Goal: Task Accomplishment & Management: Complete application form

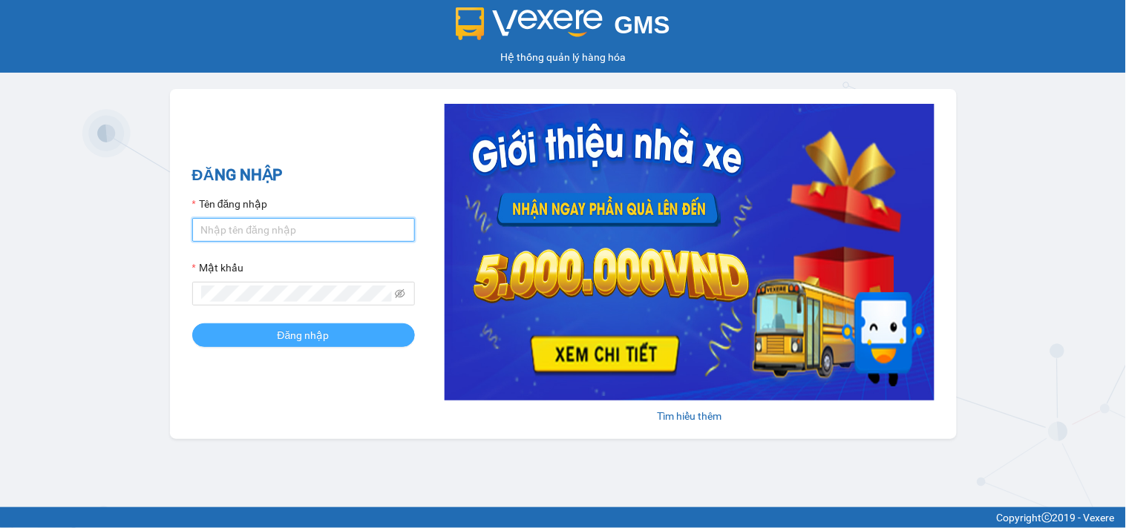
type input "anntt.petrobp"
click at [331, 337] on button "Đăng nhập" at bounding box center [303, 336] width 223 height 24
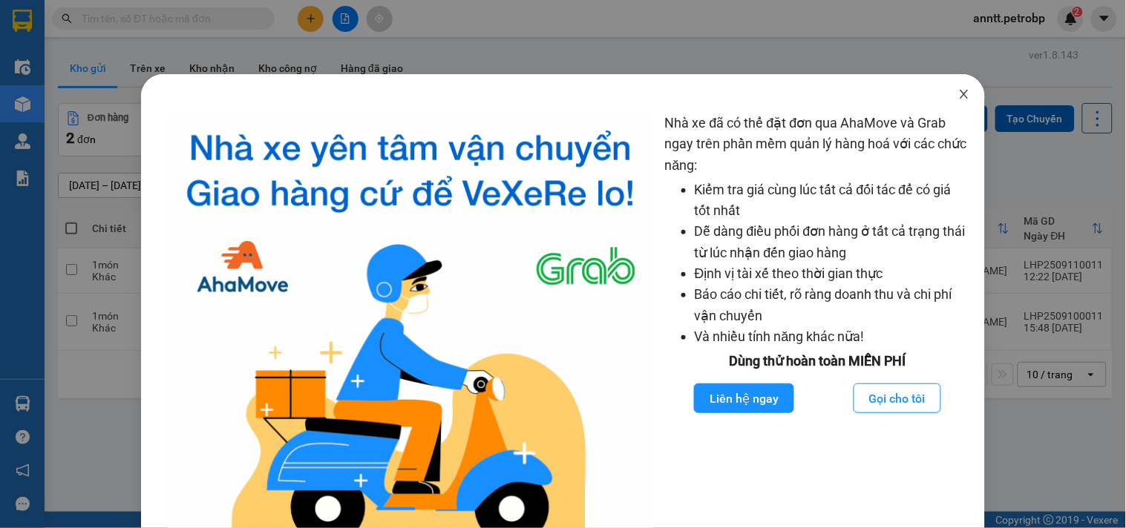
click at [958, 93] on icon "close" at bounding box center [964, 94] width 12 height 12
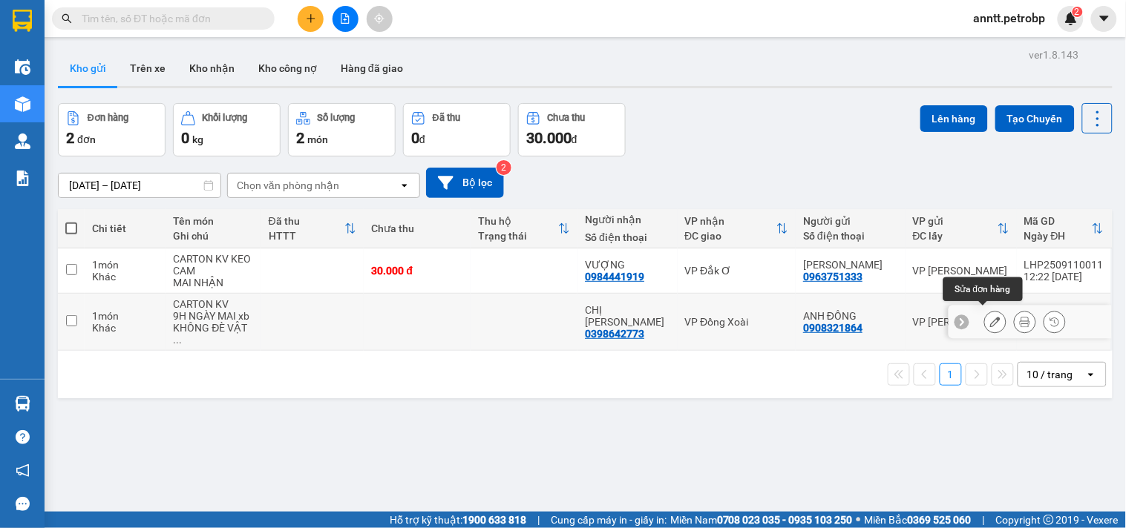
click at [990, 317] on icon at bounding box center [995, 322] width 10 height 10
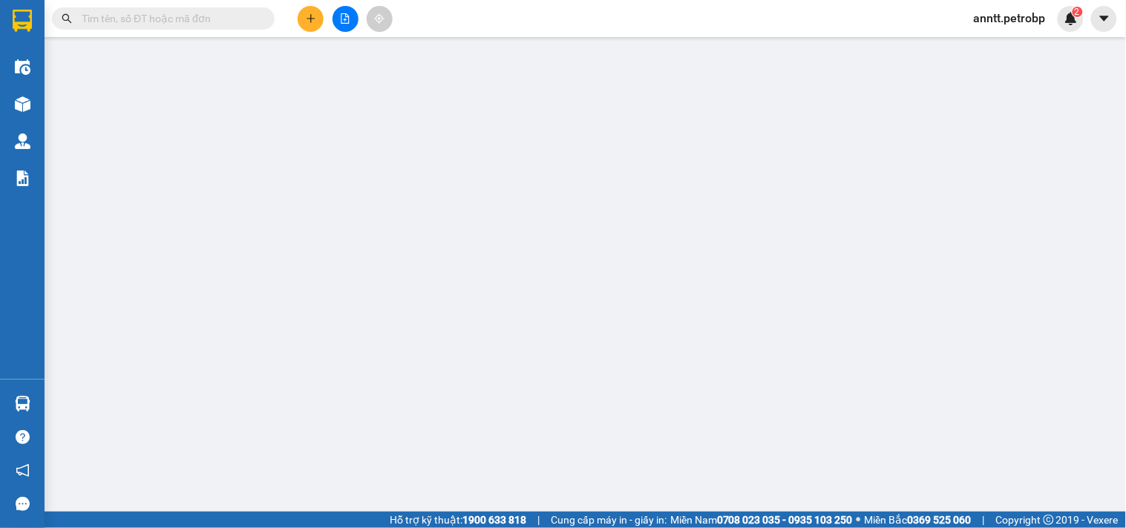
type input "0908321864"
type input "ANH ĐÔNG"
type input "0398642773"
type input "CHỊ [PERSON_NAME]"
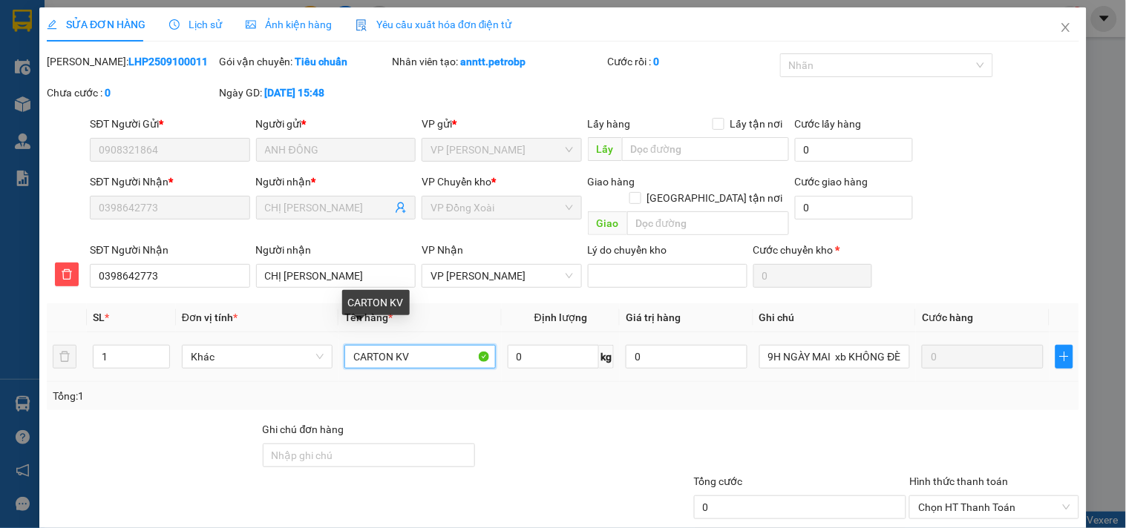
click at [410, 345] on input "CARTON KV" at bounding box center [419, 357] width 151 height 24
type input "C"
type input "K"
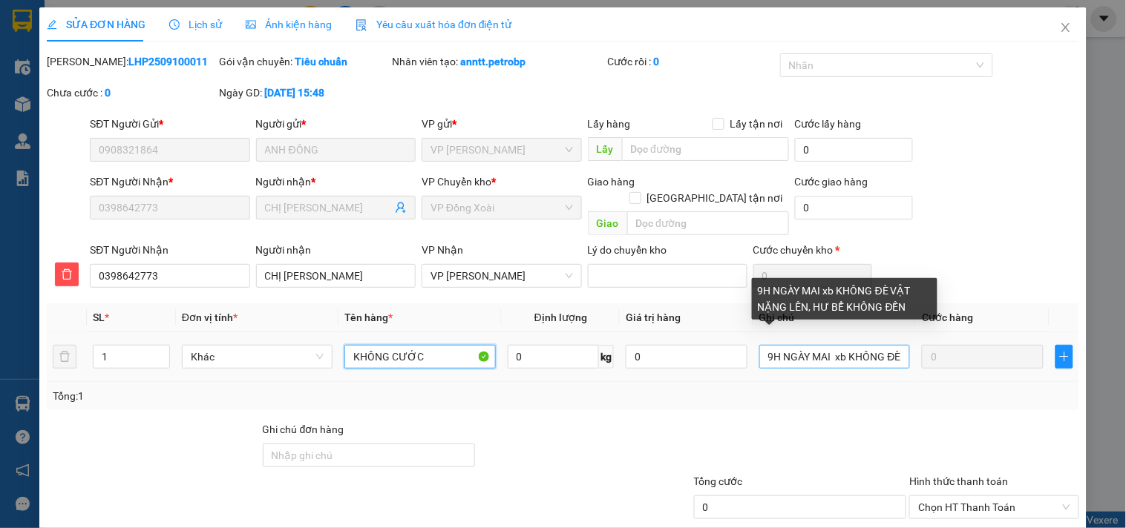
type input "KHÔNG CƯỚC"
click at [864, 345] on input "9H NGÀY MAI xb KHÔNG ĐÈ VẬT NẶNG LÊN, HƯ BỂ KHÔNG ĐỀN" at bounding box center [834, 357] width 151 height 24
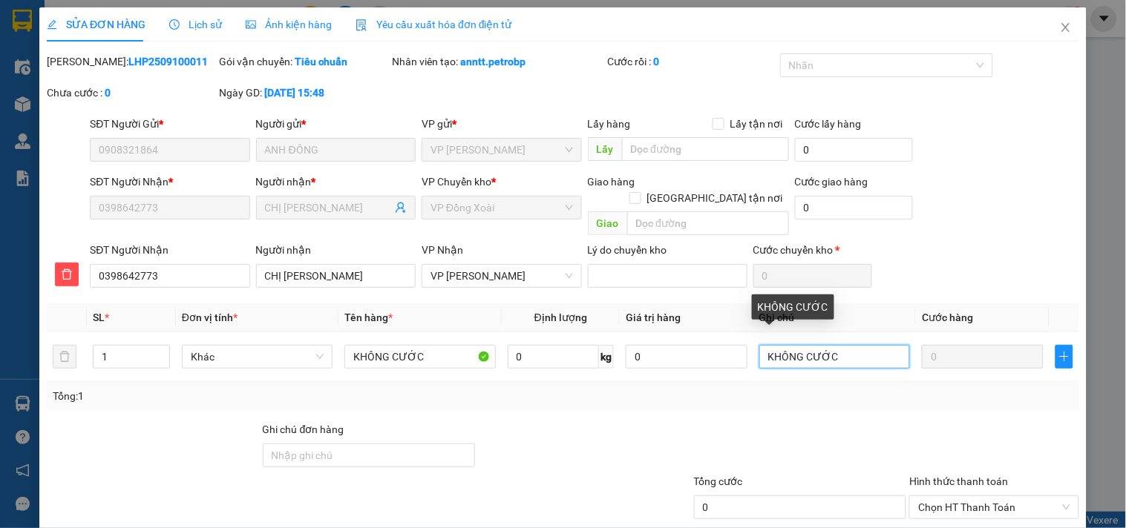
scroll to position [74, 0]
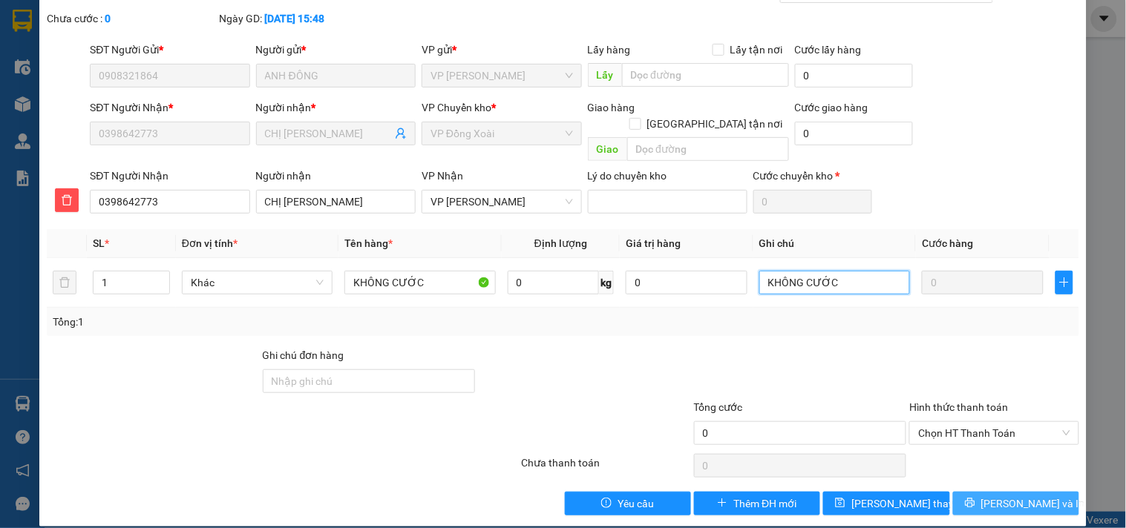
type input "KHÔNG CƯỚC"
click at [1000, 496] on span "[PERSON_NAME] và In" at bounding box center [1033, 504] width 104 height 16
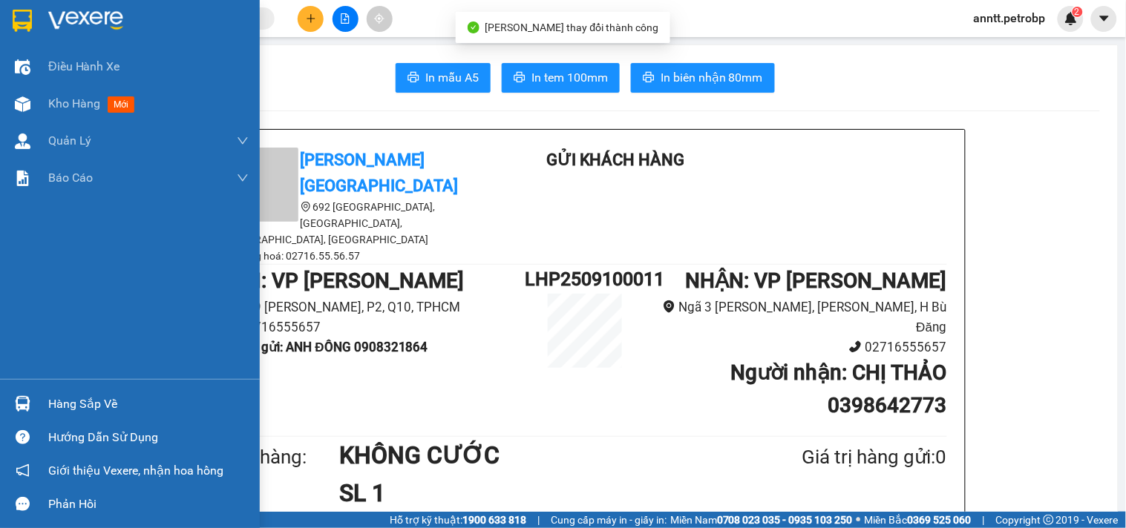
click at [17, 20] on img at bounding box center [22, 21] width 19 height 22
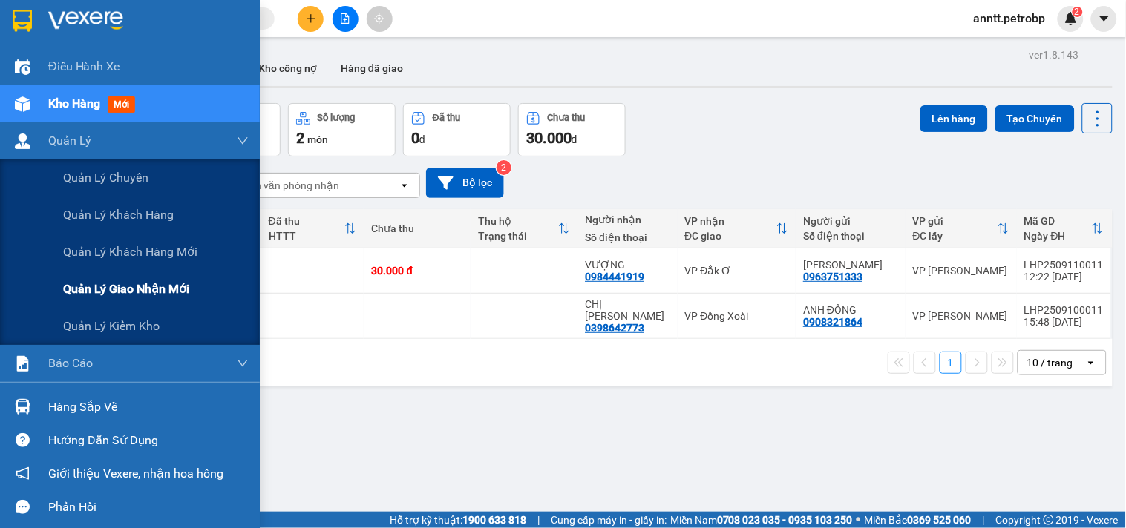
scroll to position [3, 0]
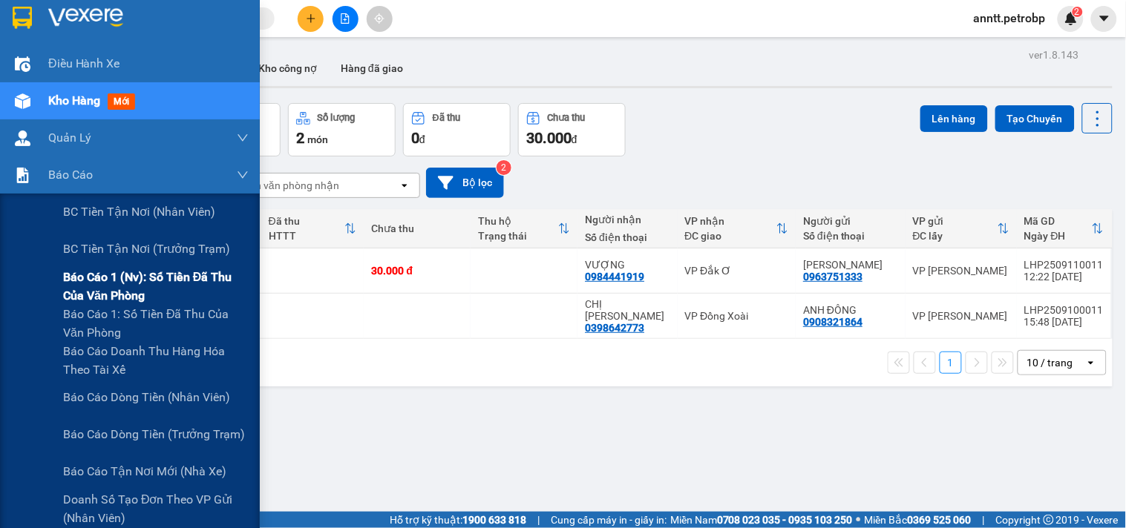
click at [156, 270] on span "Báo cáo 1 (nv): Số tiền đã thu của văn phòng" at bounding box center [156, 286] width 186 height 37
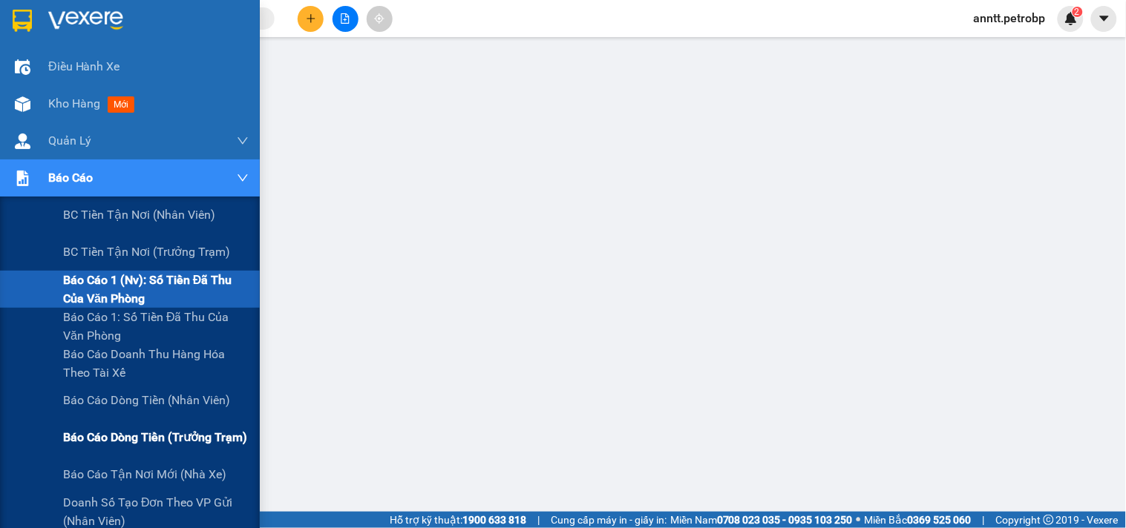
scroll to position [330, 0]
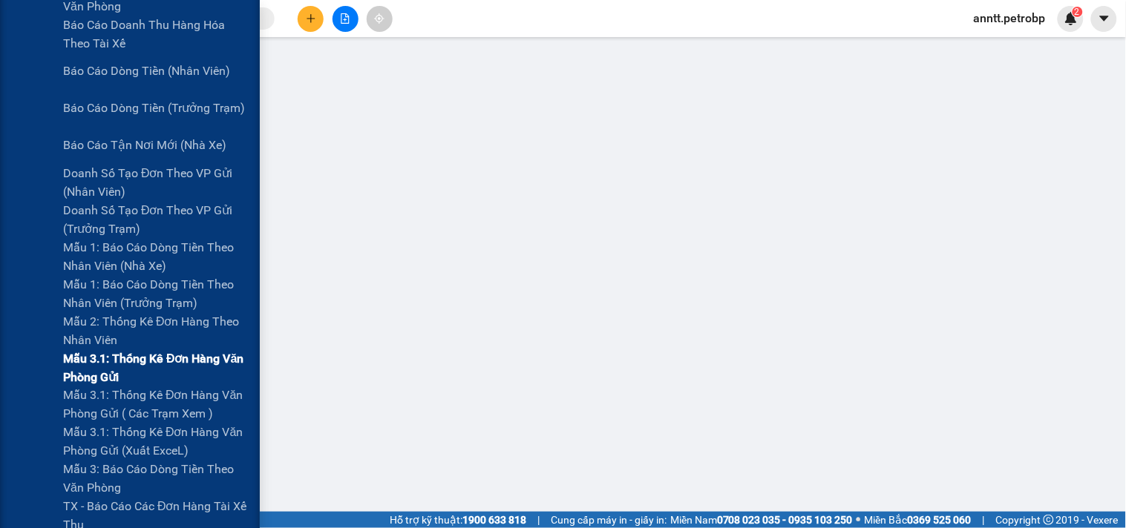
click at [116, 367] on span "Mẫu 3.1: Thống kê đơn hàng văn phòng gửi" at bounding box center [156, 368] width 186 height 37
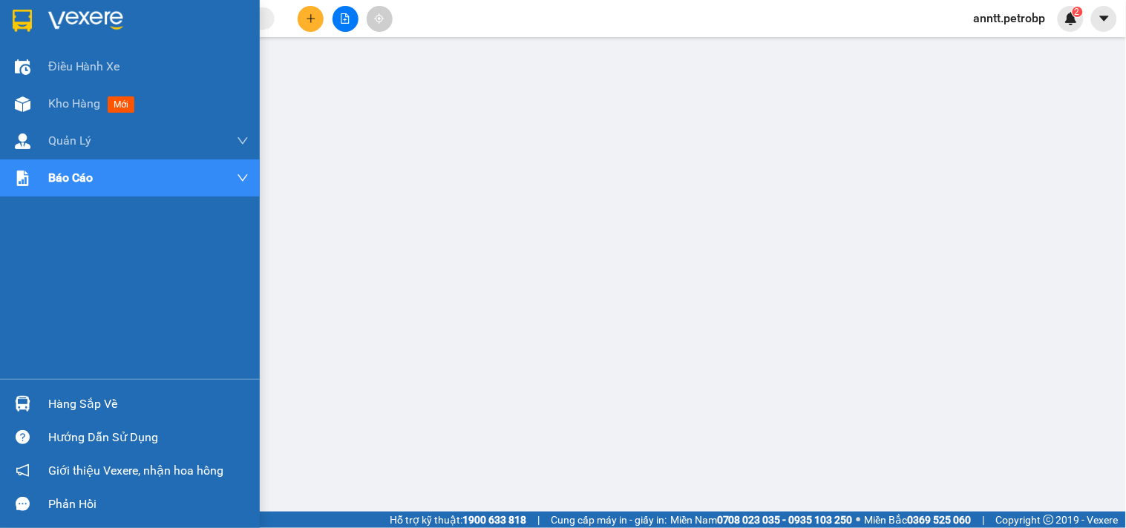
click at [24, 12] on img at bounding box center [22, 21] width 19 height 22
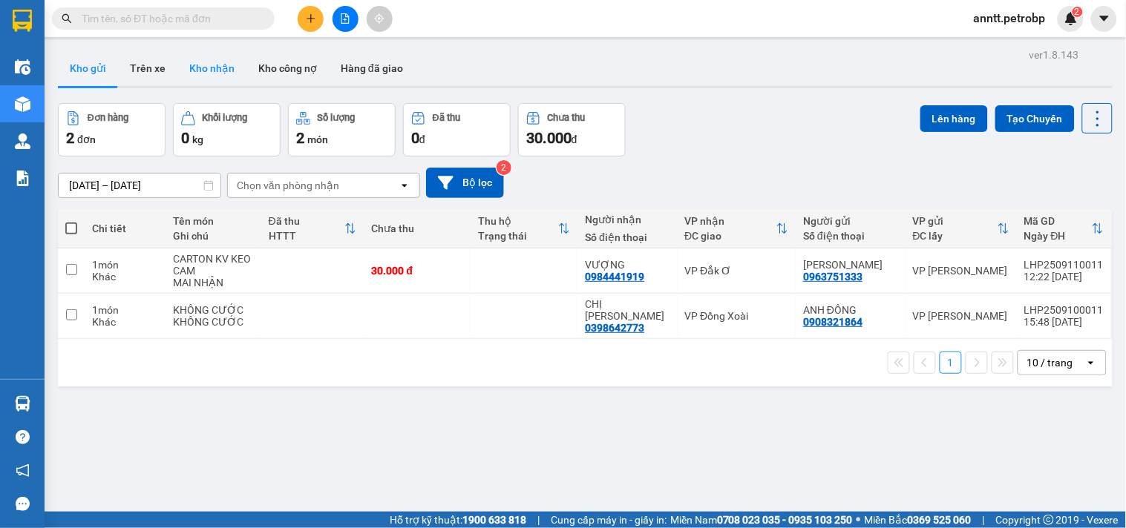
click at [217, 68] on button "Kho nhận" at bounding box center [211, 68] width 69 height 36
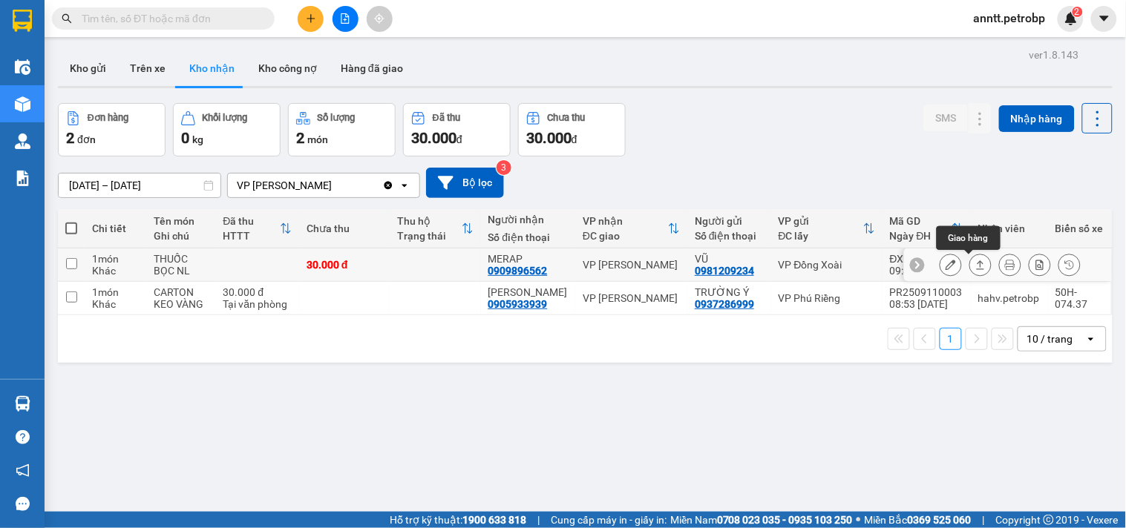
click at [975, 265] on icon at bounding box center [980, 265] width 10 height 10
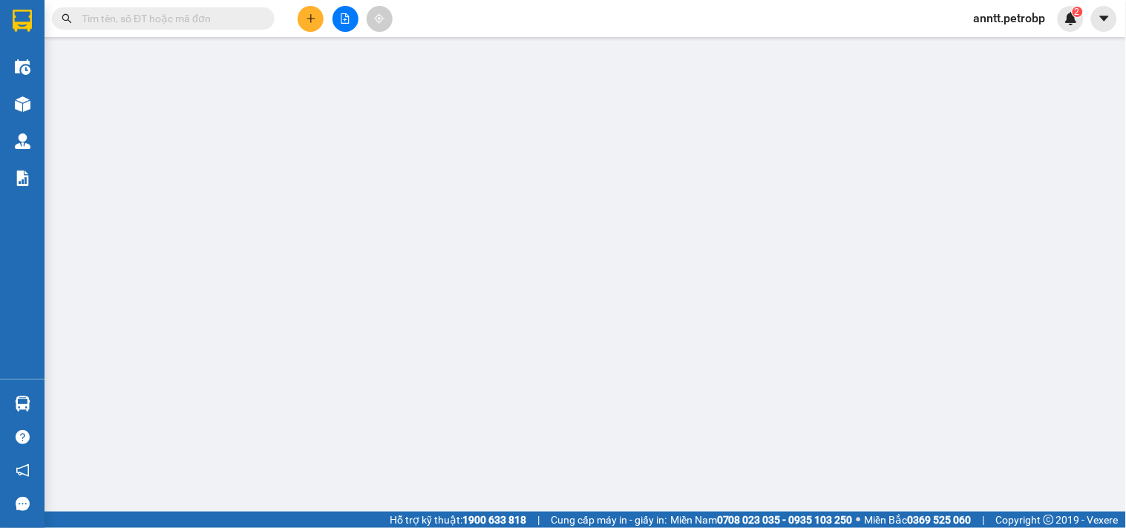
type input "0981209234"
type input "VŨ"
type input "0909896562"
type input "MERAP"
type input "30.000"
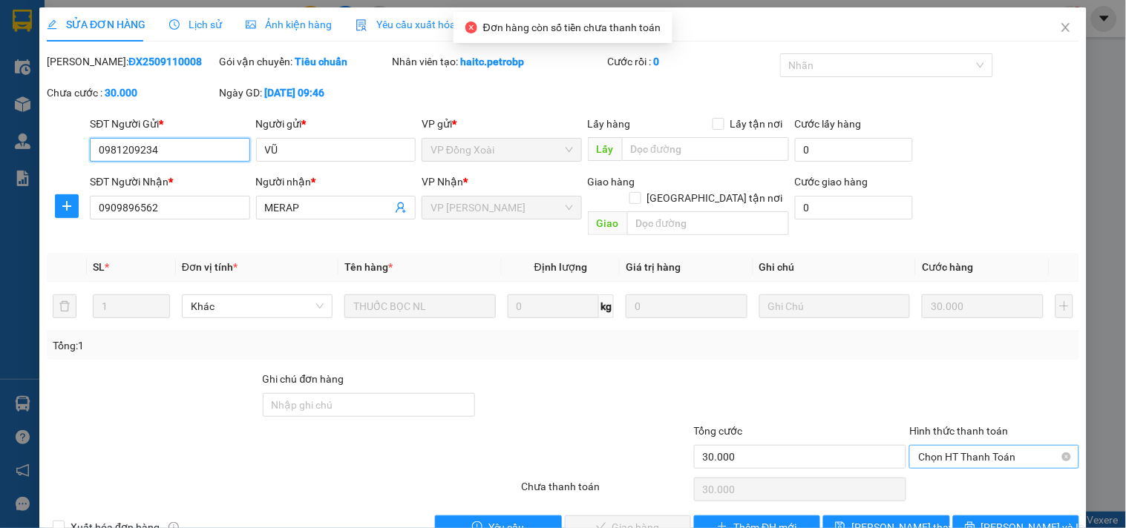
click at [1035, 446] on span "Chọn HT Thanh Toán" at bounding box center [993, 457] width 151 height 22
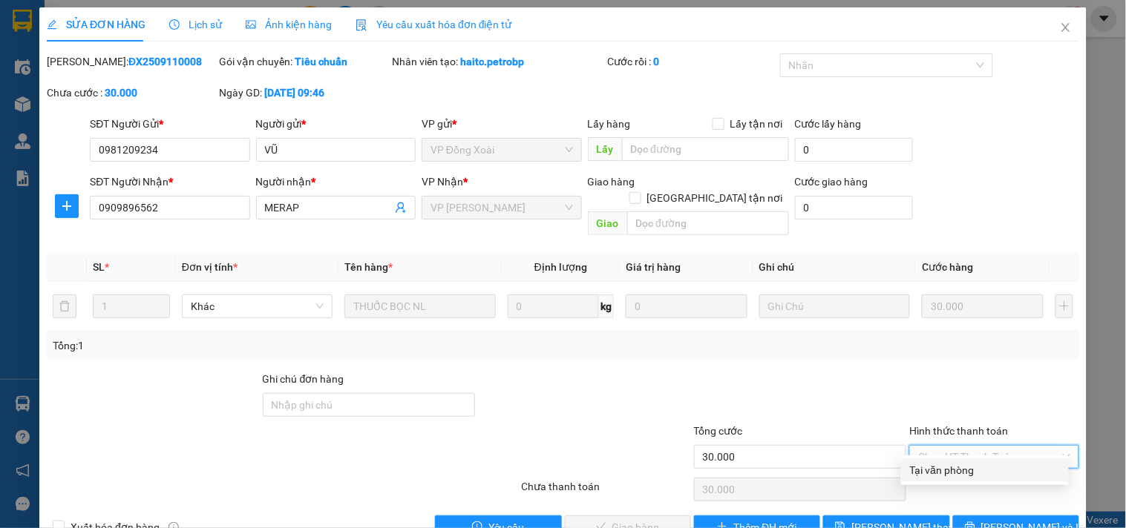
click at [977, 470] on div "Tại văn phòng" at bounding box center [985, 470] width 150 height 16
type input "0"
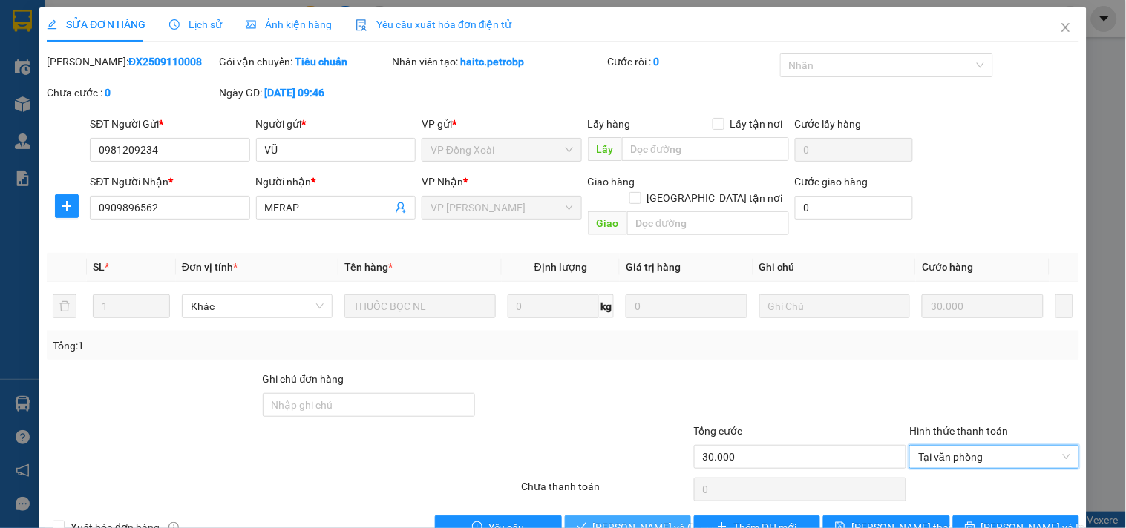
click at [644, 519] on span "[PERSON_NAME] và Giao hàng" at bounding box center [664, 527] width 142 height 16
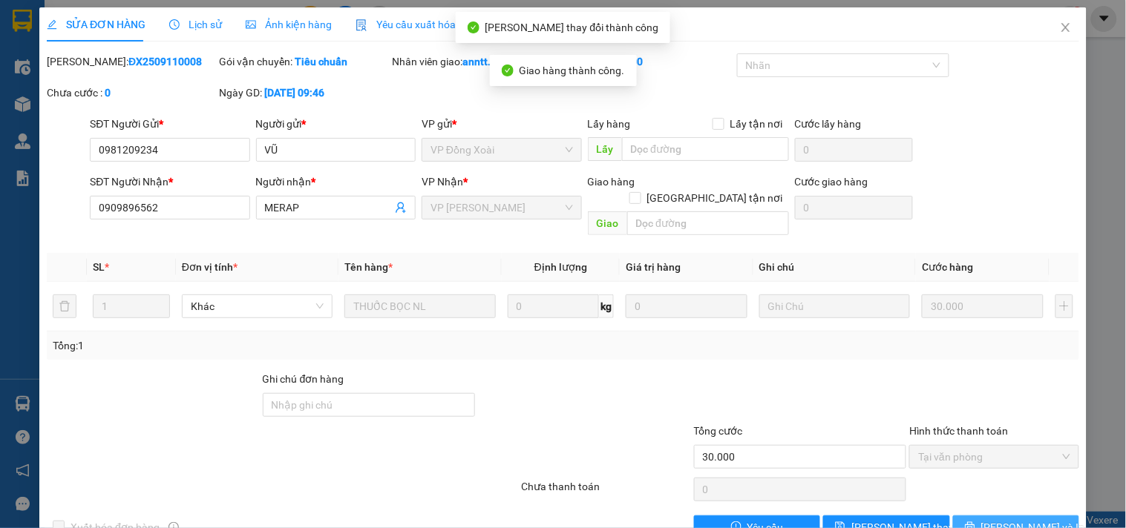
click at [1015, 519] on span "[PERSON_NAME] và In" at bounding box center [1033, 527] width 104 height 16
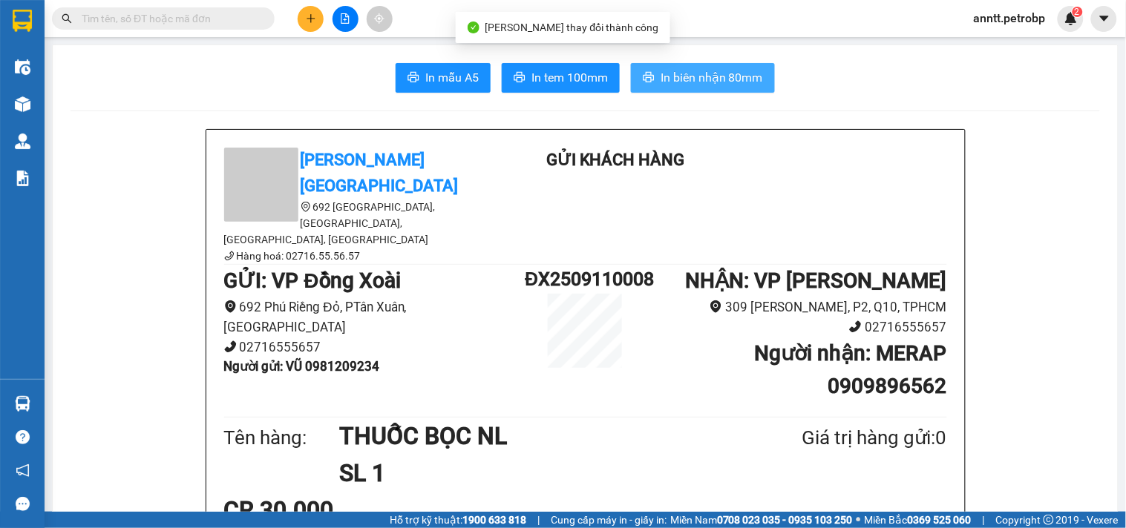
click at [707, 73] on span "In biên nhận 80mm" at bounding box center [711, 77] width 102 height 19
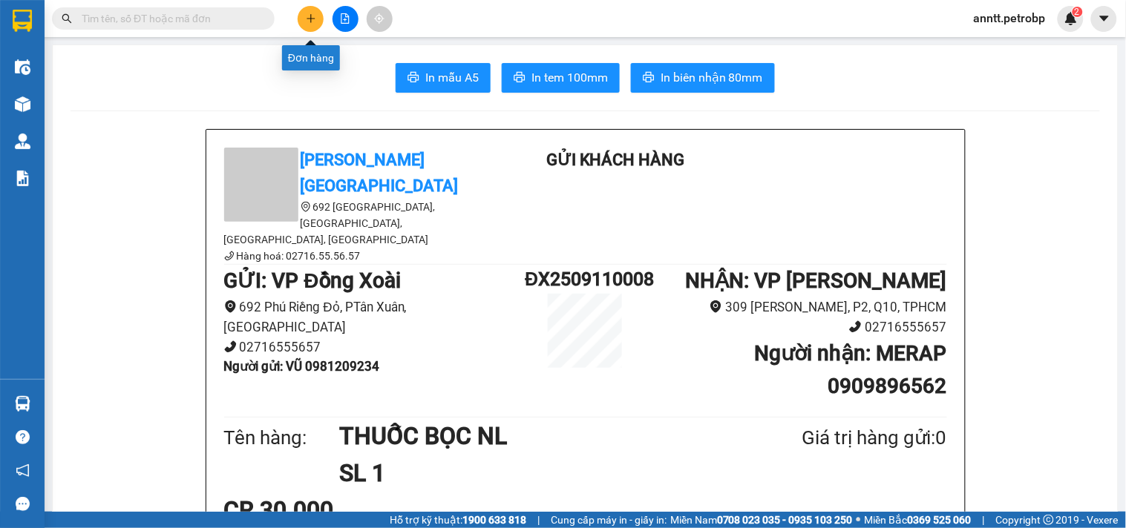
click at [303, 18] on button at bounding box center [311, 19] width 26 height 26
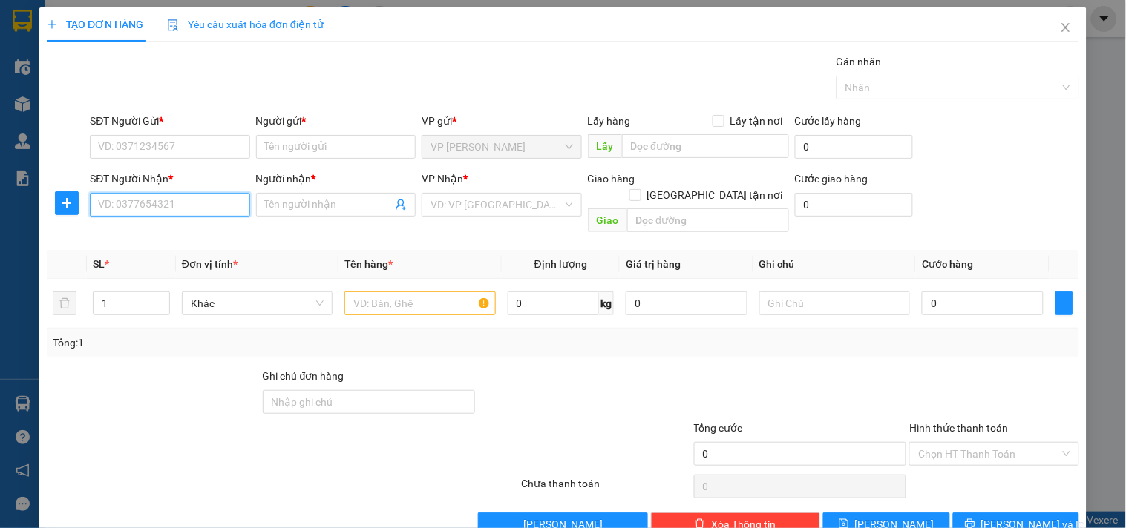
drag, startPoint x: 113, startPoint y: 202, endPoint x: 134, endPoint y: 195, distance: 21.8
click at [134, 195] on input "SĐT Người Nhận *" at bounding box center [170, 205] width 160 height 24
click at [165, 236] on div "0936104142 - ANH MẠNH" at bounding box center [168, 234] width 140 height 16
type input "0936104142"
type input "ANH MẠNH"
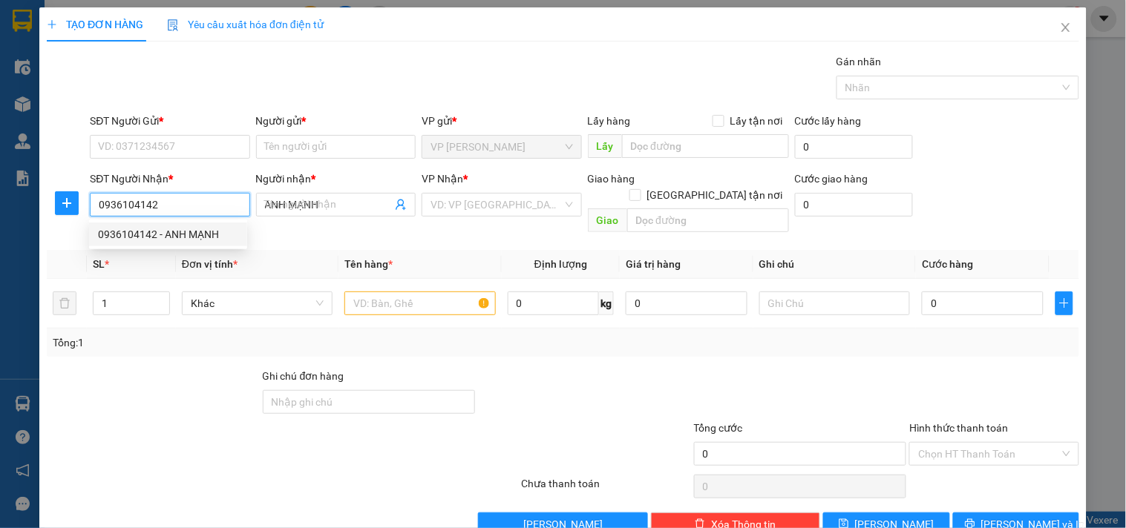
type input "40.000"
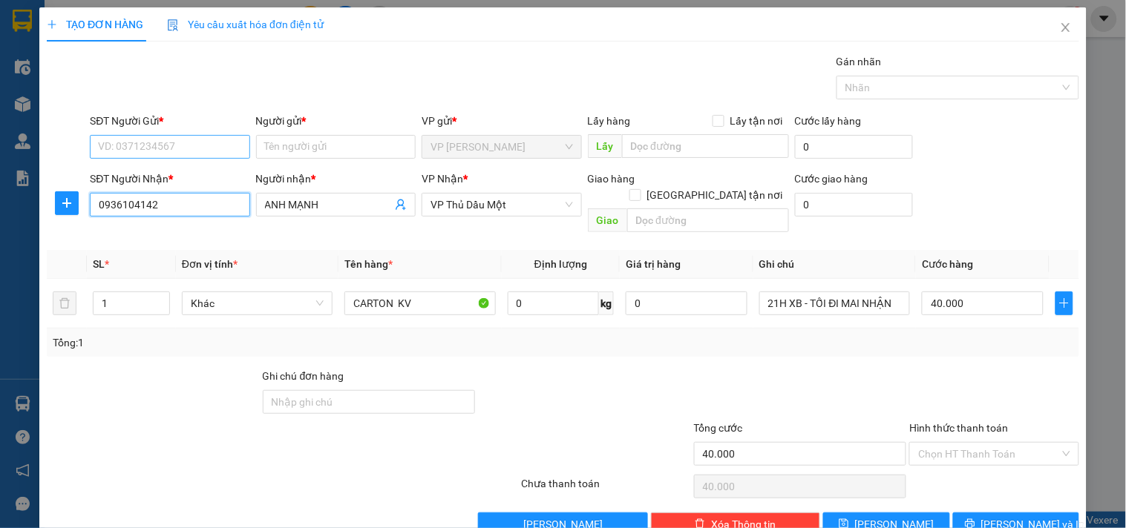
type input "0936104142"
click at [146, 151] on input "SĐT Người Gửi *" at bounding box center [170, 147] width 160 height 24
click at [141, 174] on div "0932778046 - DU" at bounding box center [168, 176] width 140 height 16
type input "0932778046"
type input "DU"
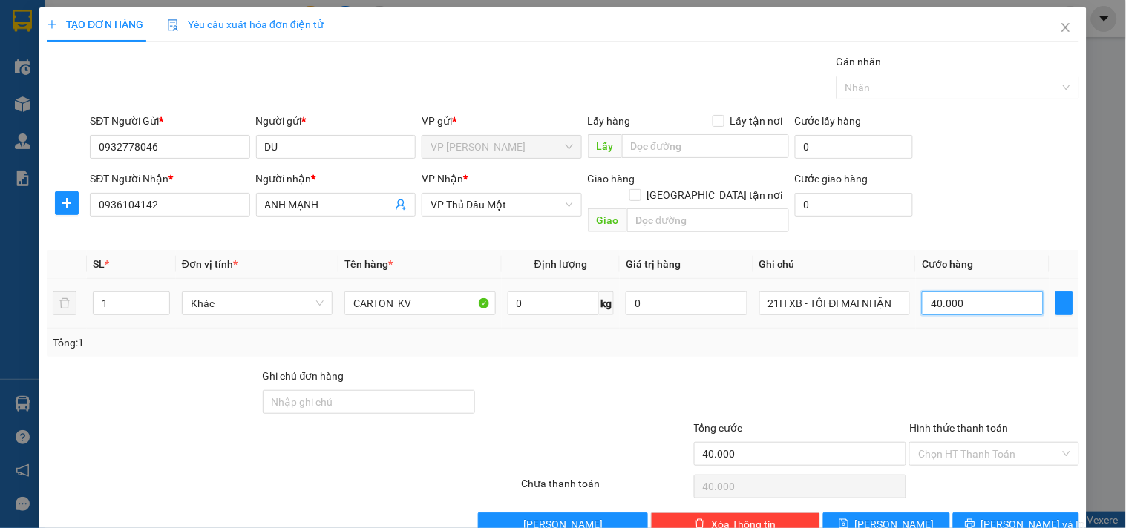
click at [974, 295] on input "40.000" at bounding box center [983, 304] width 122 height 24
type input "5"
type input "50"
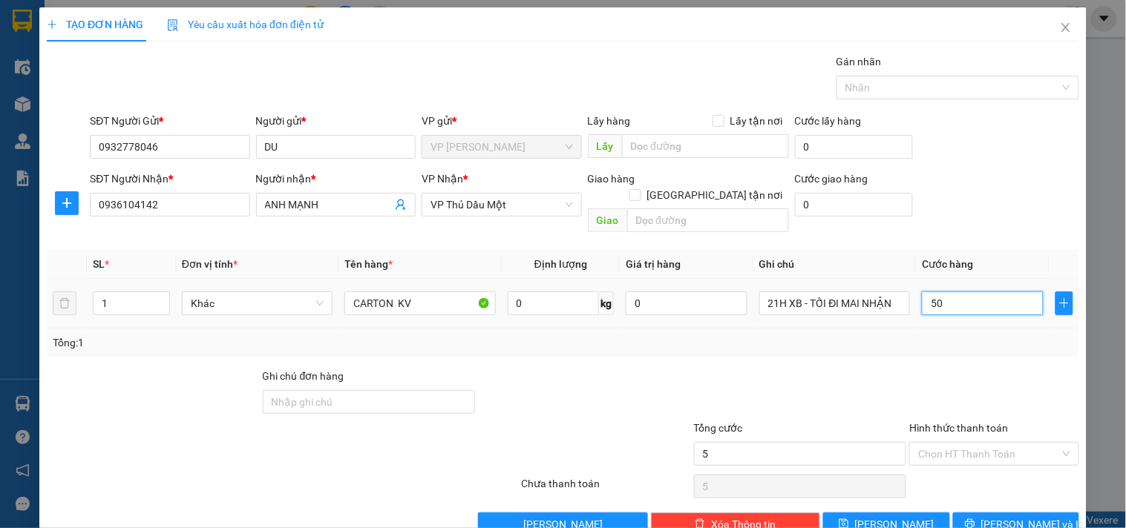
type input "50"
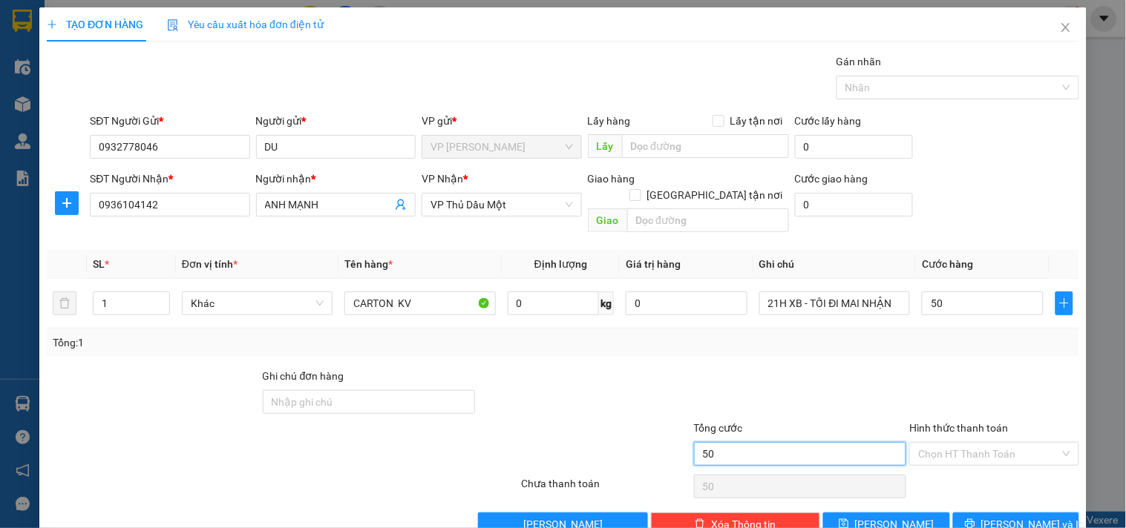
type input "50.000"
click at [741, 442] on input "50.000" at bounding box center [800, 454] width 213 height 24
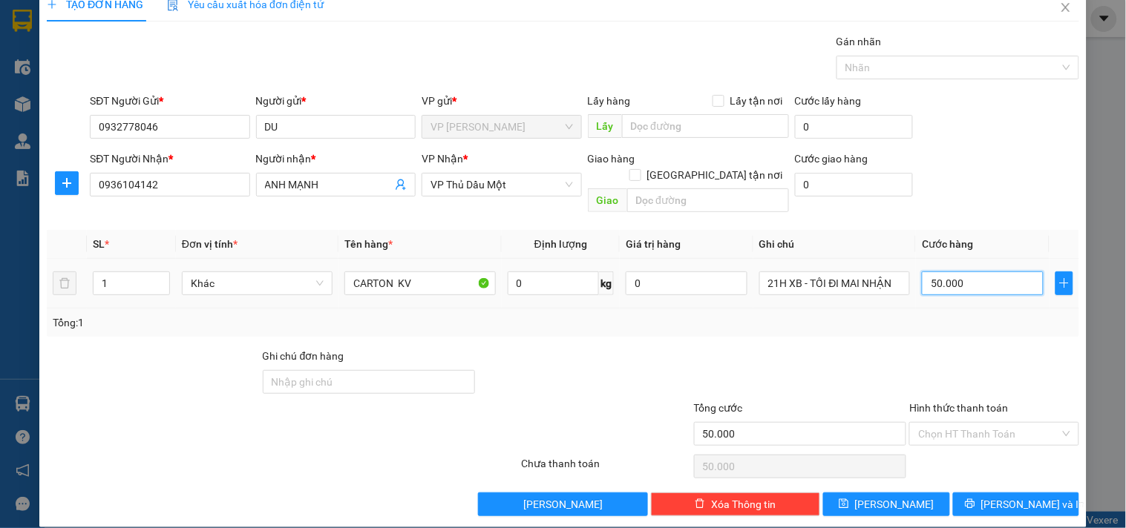
click at [968, 272] on input "50.000" at bounding box center [983, 284] width 122 height 24
type input "6"
type input "60"
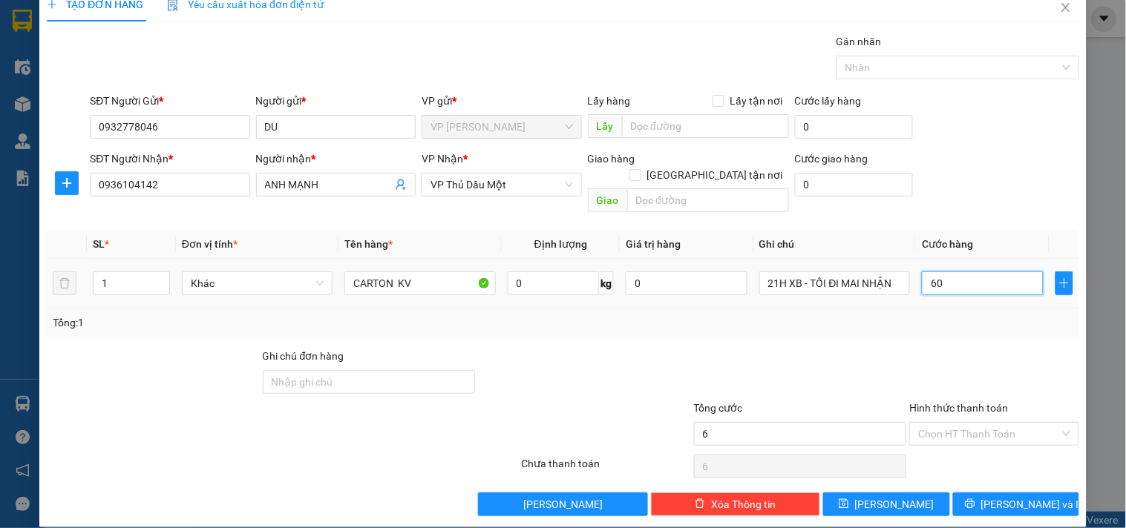
type input "60"
type input "60.000"
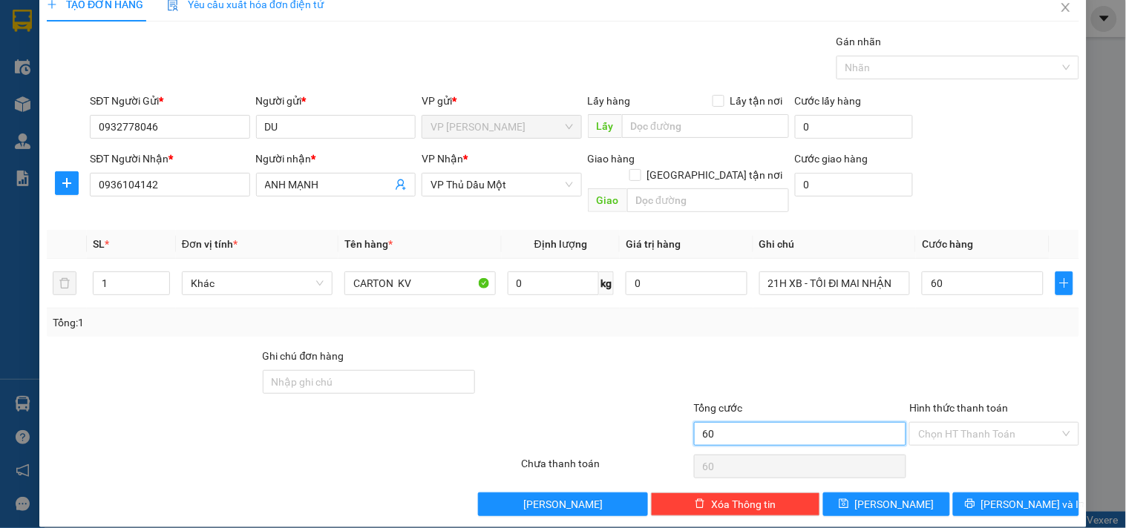
type input "60.000"
click at [729, 422] on input "60.000" at bounding box center [800, 434] width 213 height 24
click at [560, 272] on input "0" at bounding box center [554, 284] width 92 height 24
type input "35"
click at [773, 324] on div "Transit Pickup Surcharge Ids Transit Deliver Surcharge Ids Transit Deliver Surc…" at bounding box center [563, 274] width 1032 height 483
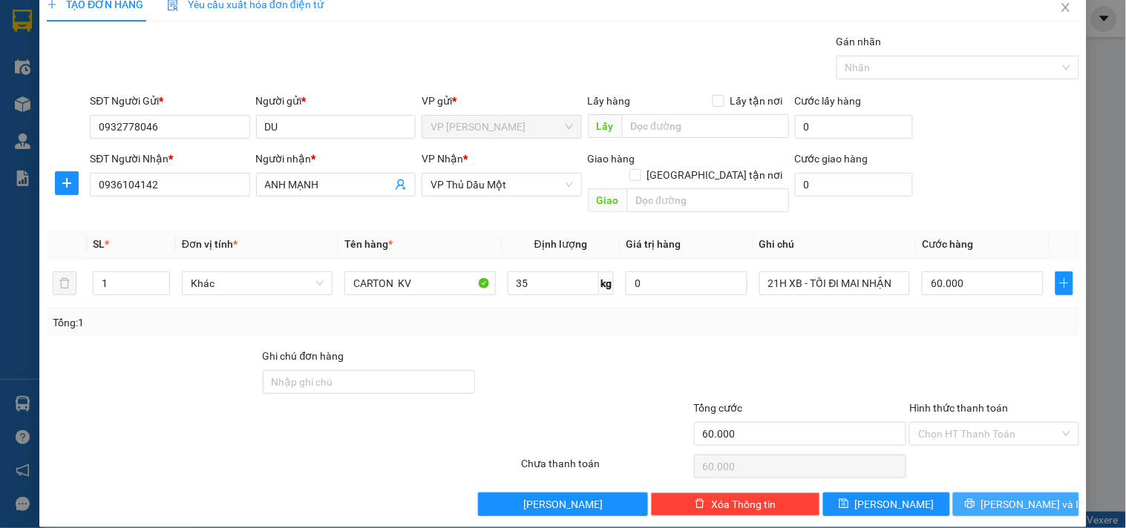
click at [1006, 496] on span "[PERSON_NAME] và In" at bounding box center [1033, 504] width 104 height 16
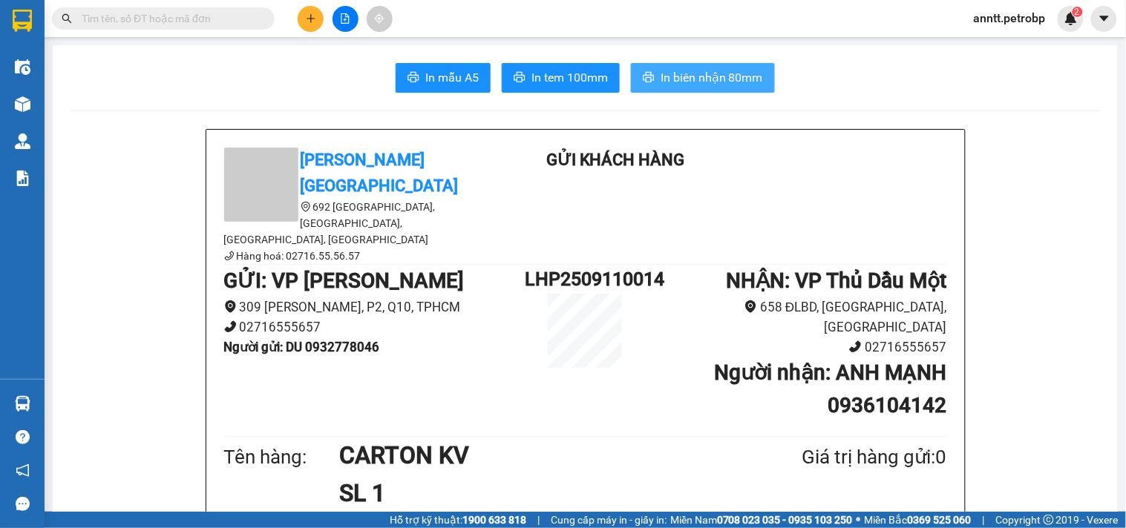
click at [685, 83] on span "In biên nhận 80mm" at bounding box center [711, 77] width 102 height 19
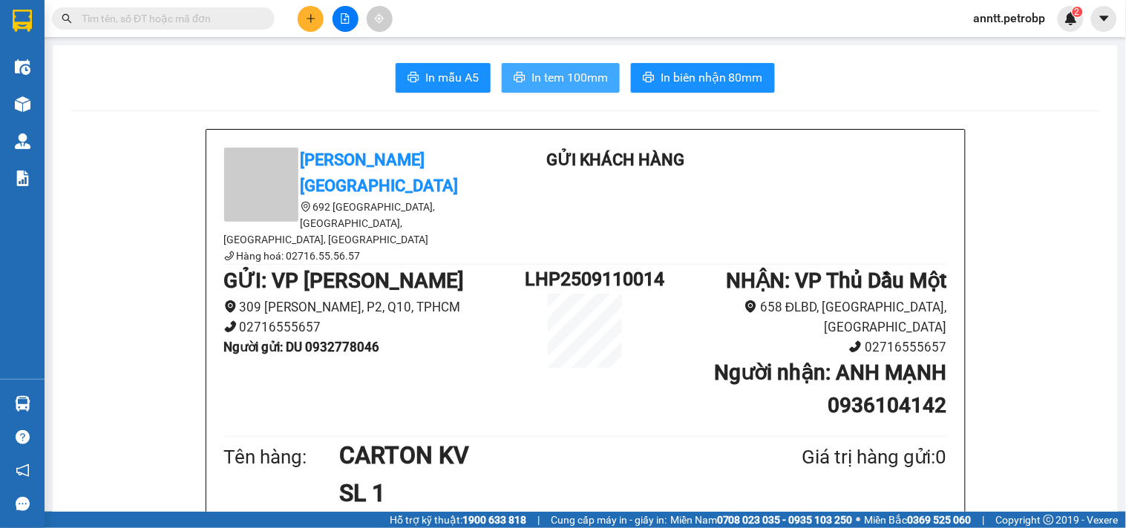
click at [562, 76] on span "In tem 100mm" at bounding box center [569, 77] width 76 height 19
click at [307, 19] on icon "plus" at bounding box center [310, 18] width 8 height 1
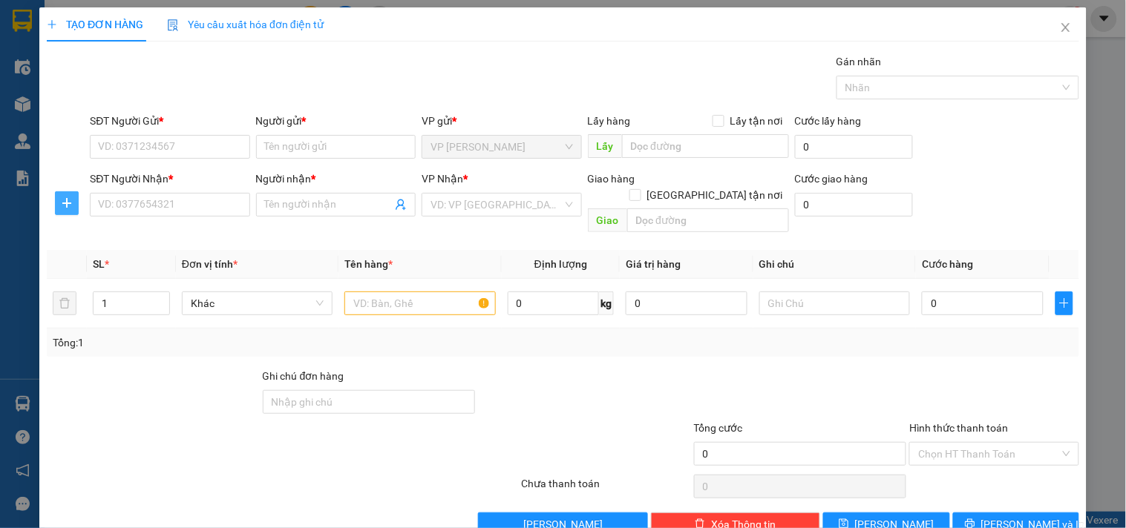
click at [60, 211] on button "button" at bounding box center [67, 203] width 24 height 24
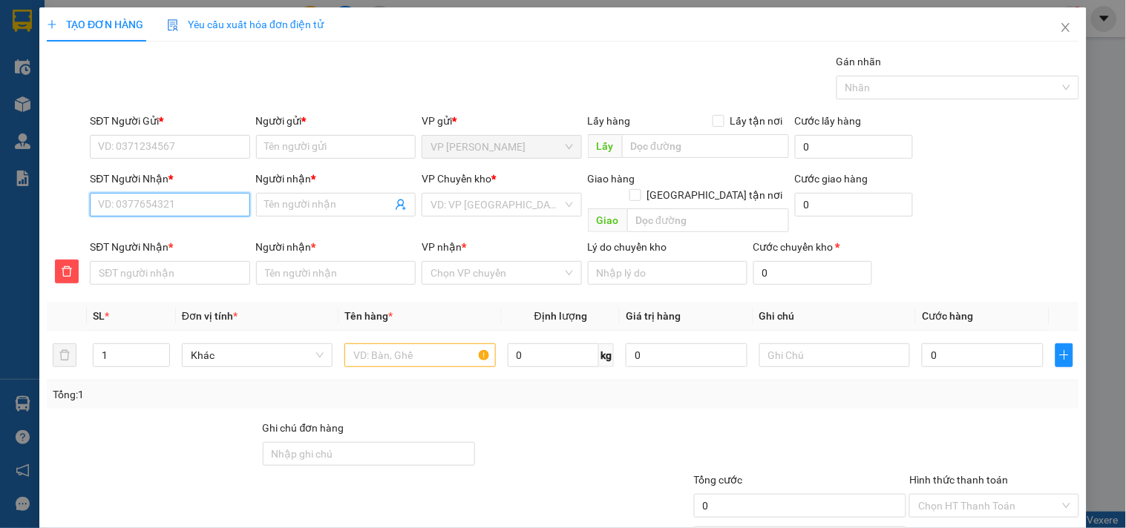
click at [116, 210] on input "SĐT Người Nhận *" at bounding box center [170, 205] width 160 height 24
type input "4"
type input "44"
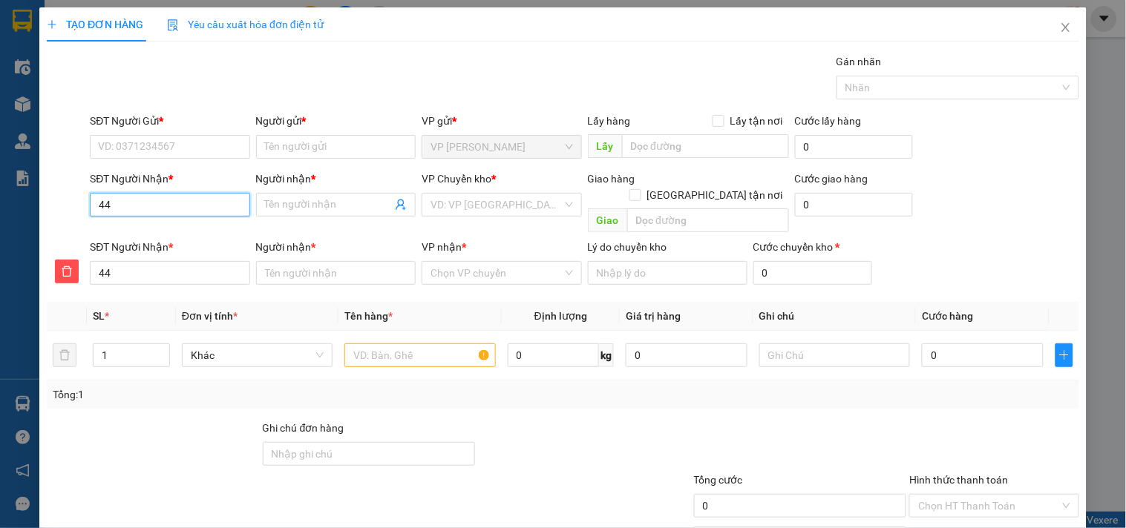
type input "444"
click at [151, 236] on div "0774666444 - TÂN" at bounding box center [168, 234] width 140 height 16
type input "0774666444"
type input "TÂN"
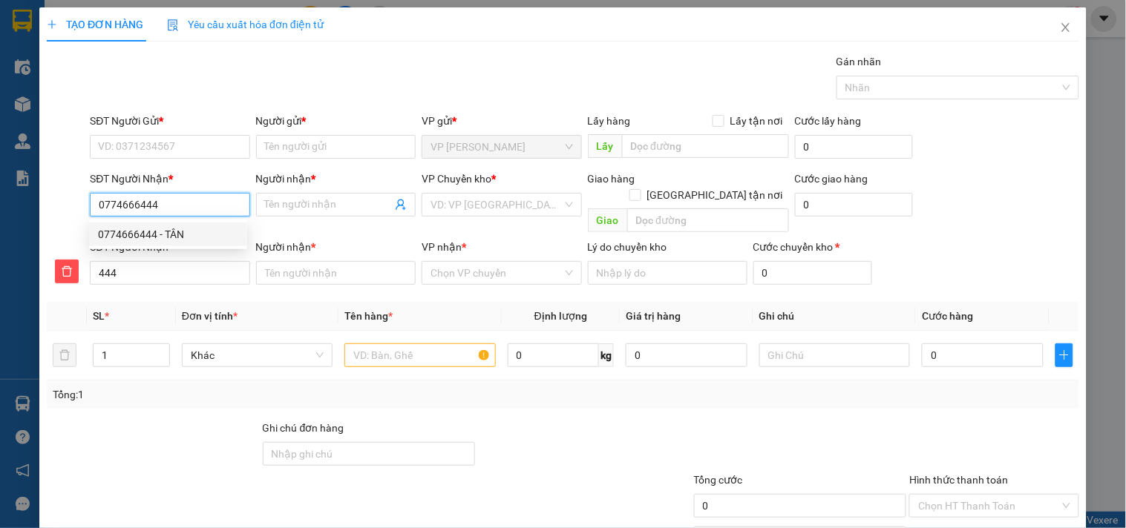
type input "0774666444"
type input "TÂN"
type input "30.000"
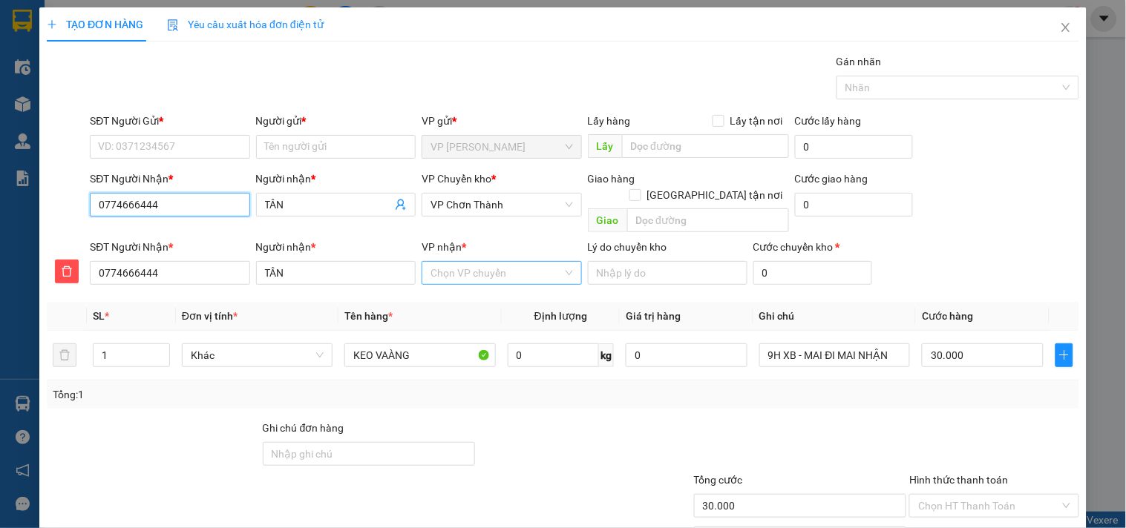
type input "0774666444"
click at [461, 262] on input "VP nhận *" at bounding box center [495, 273] width 131 height 22
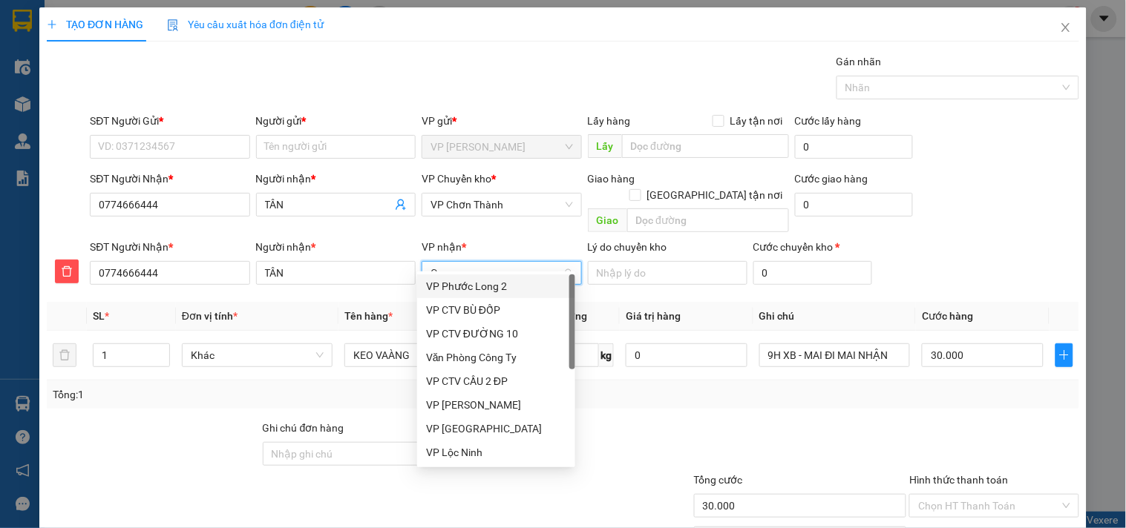
type input "CH"
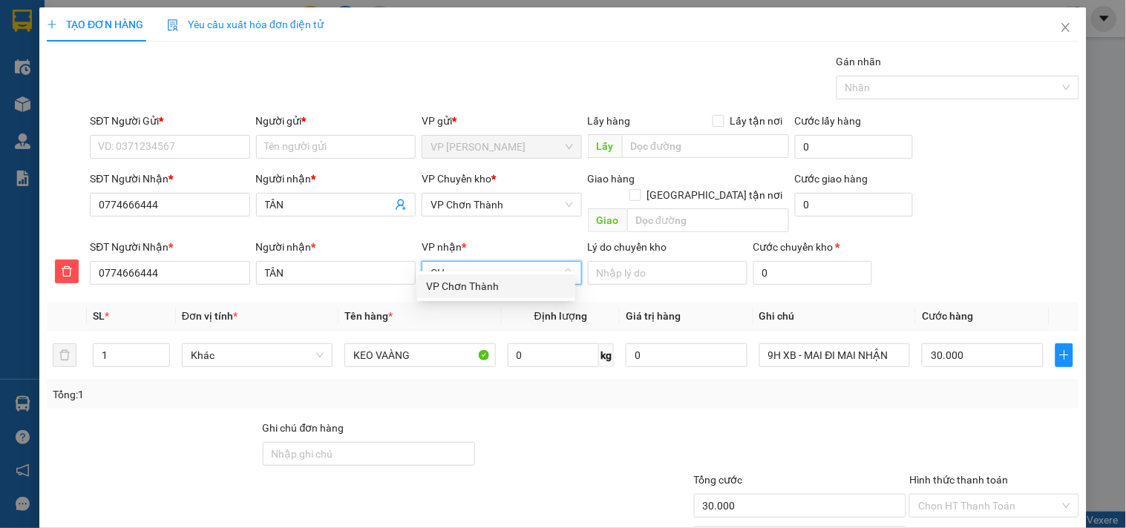
click at [500, 286] on div "VP Chơn Thành" at bounding box center [496, 286] width 140 height 16
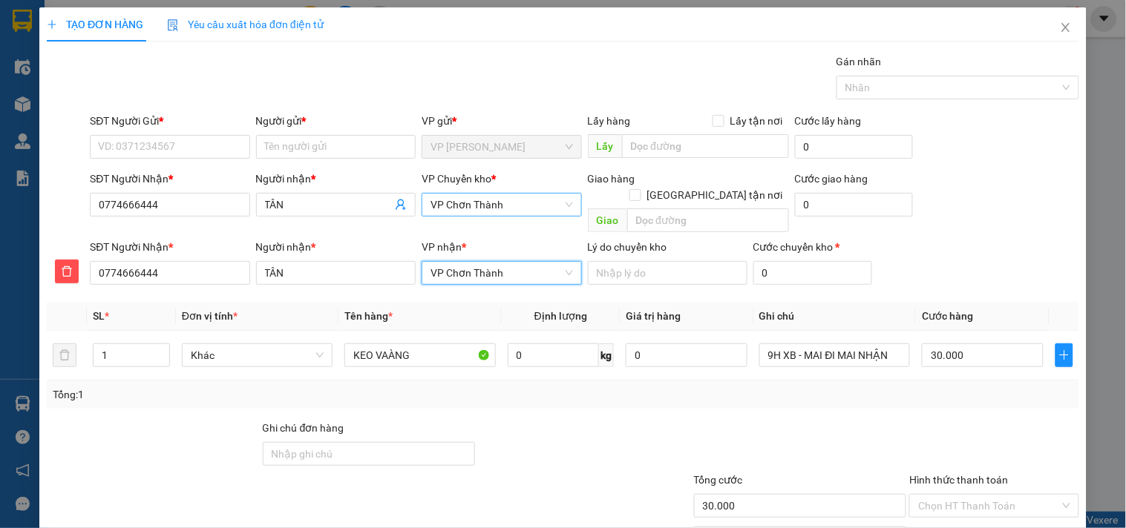
click at [517, 203] on span "VP Chơn Thành" at bounding box center [501, 205] width 142 height 22
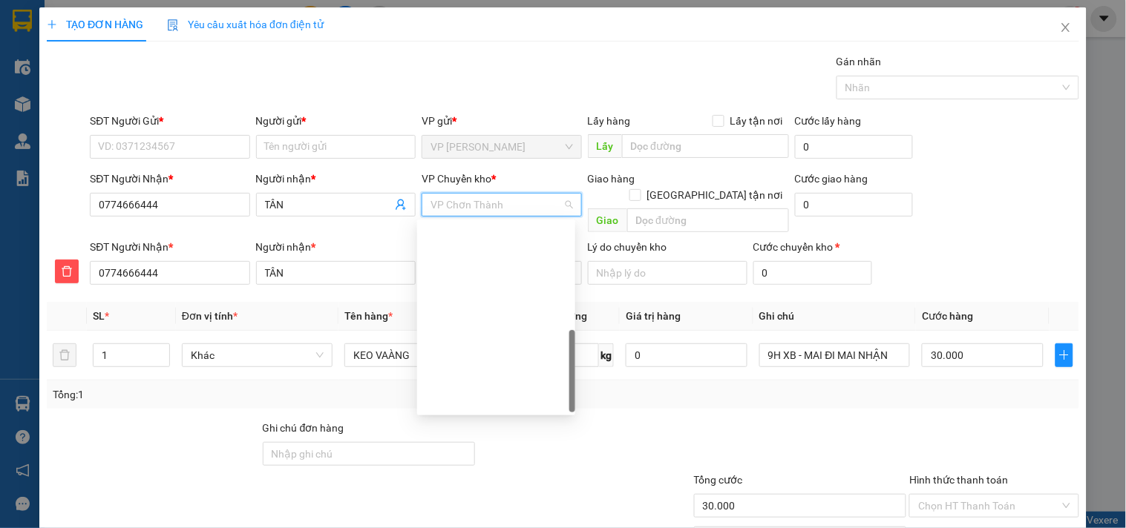
scroll to position [356, 0]
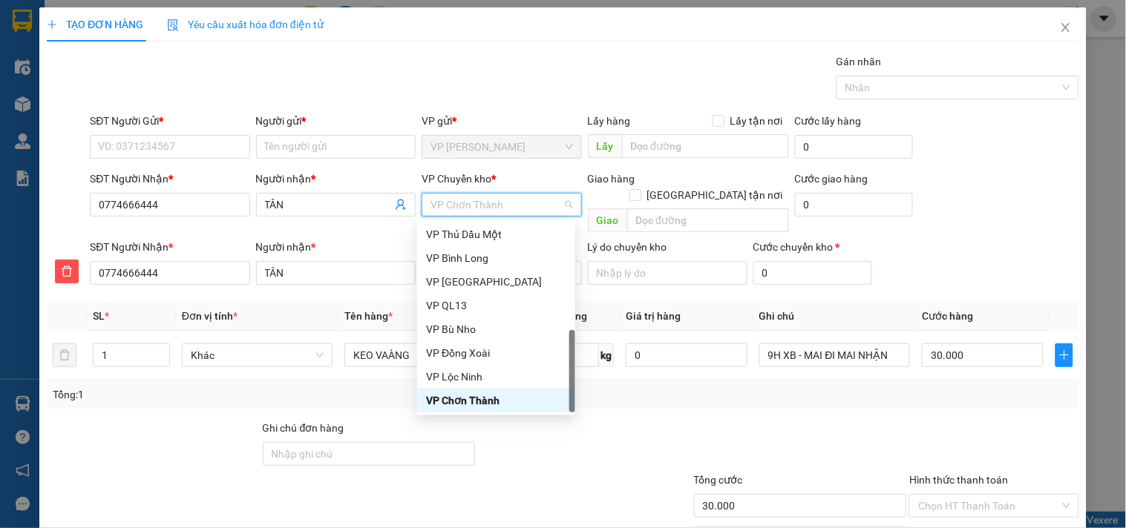
type input "X"
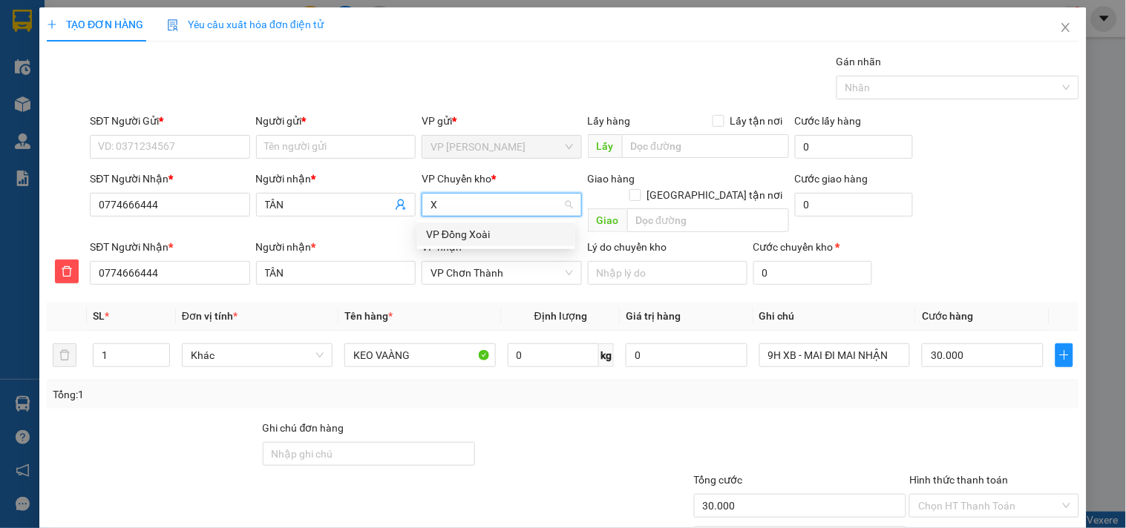
click at [521, 239] on div "VP Đồng Xoài" at bounding box center [496, 234] width 140 height 16
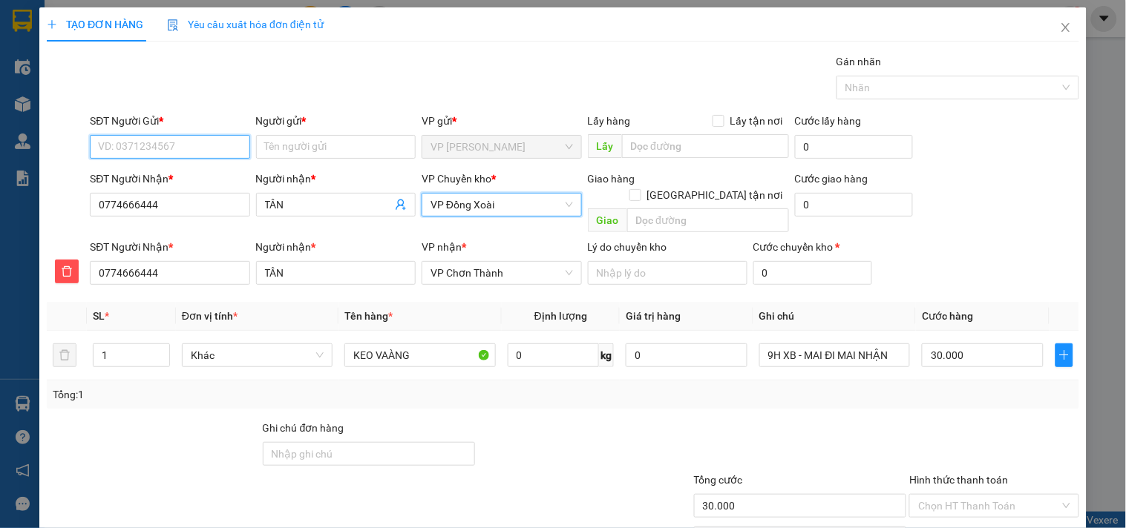
click at [172, 145] on input "SĐT Người Gửi *" at bounding box center [170, 147] width 160 height 24
click at [173, 178] on div "0943000033 - THẢO" at bounding box center [168, 176] width 140 height 16
type input "0943000033"
type input "THẢO"
type input "2"
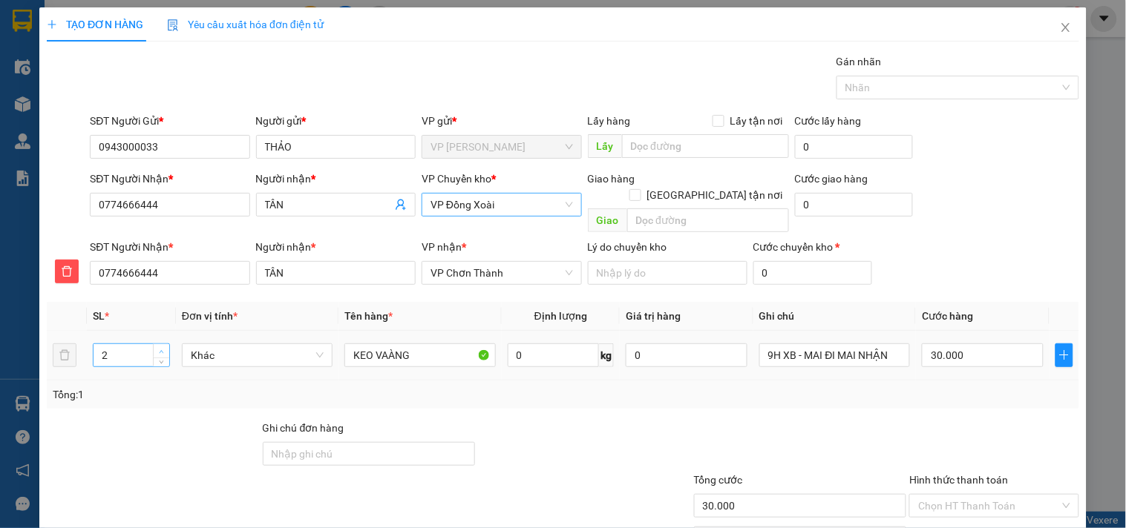
click at [157, 347] on span "up" at bounding box center [161, 351] width 9 height 9
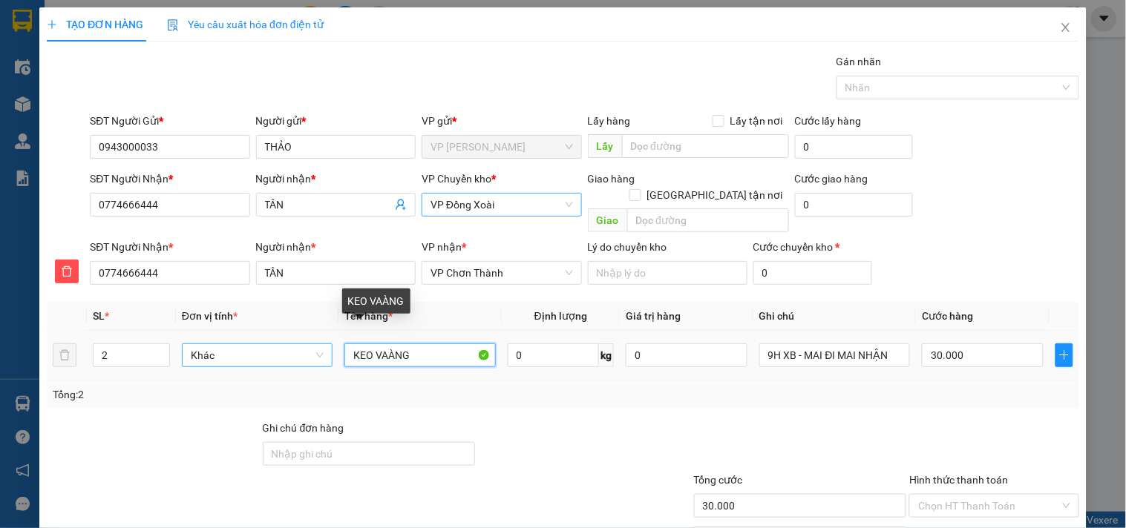
type input "0"
drag, startPoint x: 430, startPoint y: 350, endPoint x: 234, endPoint y: 327, distance: 197.9
click at [234, 331] on tr "2 Khác KEO VAÀNG 0 kg 0 9H XB - MAI ĐI MAI NHẬN 0" at bounding box center [563, 356] width 1032 height 50
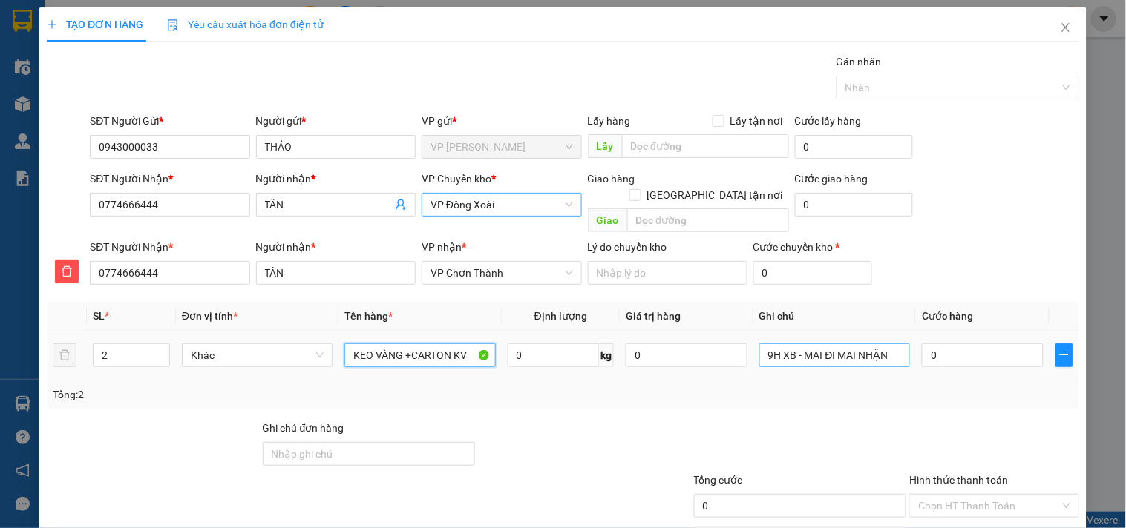
type input "KEO VÀNG +CARTON KV"
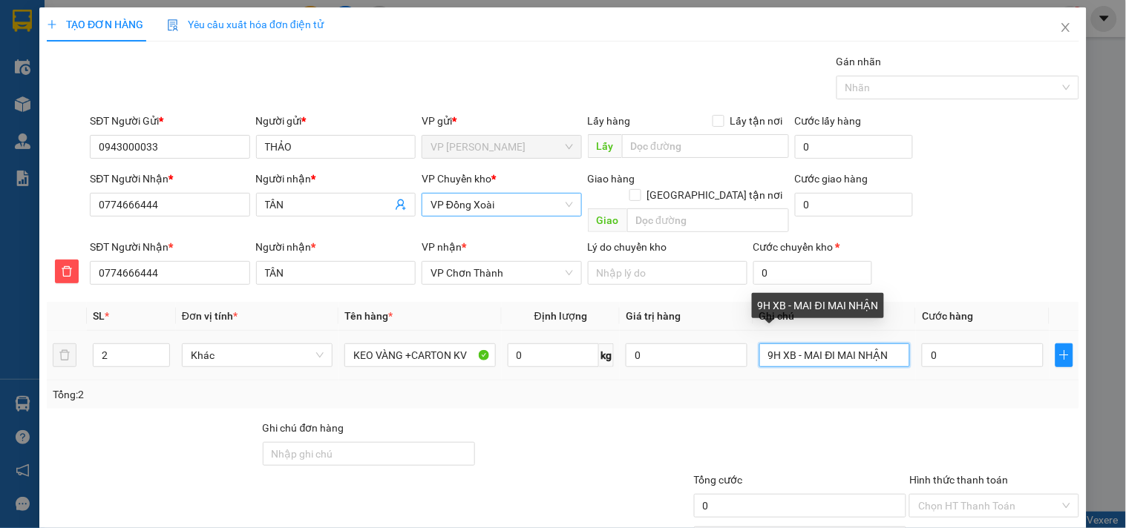
click at [857, 344] on input "9H XB - MAI ĐI MAI NHẬN" at bounding box center [834, 356] width 151 height 24
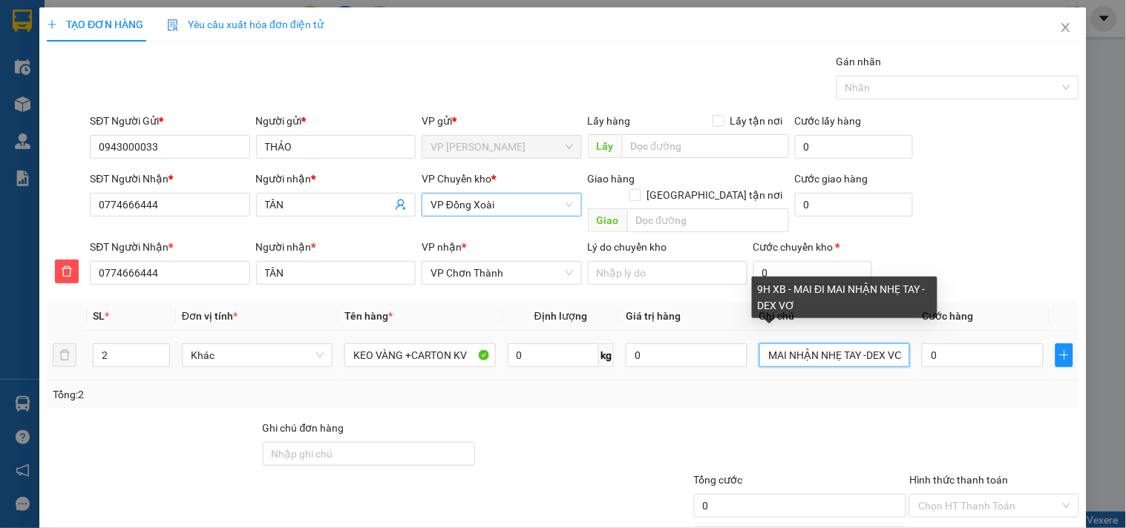
scroll to position [0, 77]
click at [880, 344] on input "9H XB - MAI ĐI MAI NHẬN NHẸ TAY -DEX VỠ" at bounding box center [834, 356] width 151 height 24
click at [871, 344] on input "9H XB - MAI ĐI MAI NHẬN NHẸ TAY -DEX VỠ" at bounding box center [834, 356] width 151 height 24
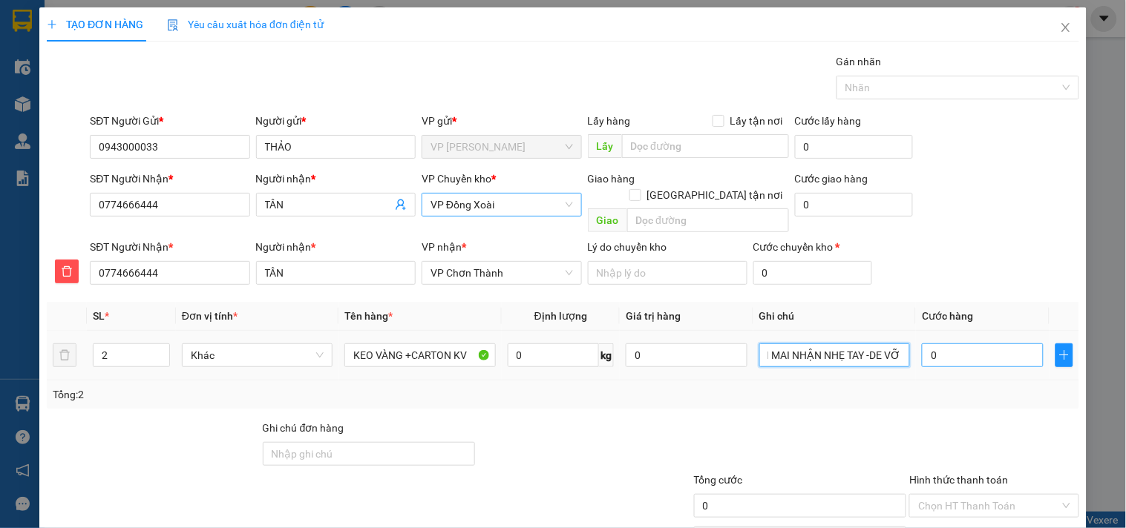
type input "9H XB - MAI ĐI MAI NHẬN NHẸ TAY -DE VỠ"
click at [991, 346] on input "0" at bounding box center [983, 356] width 122 height 24
type input "7"
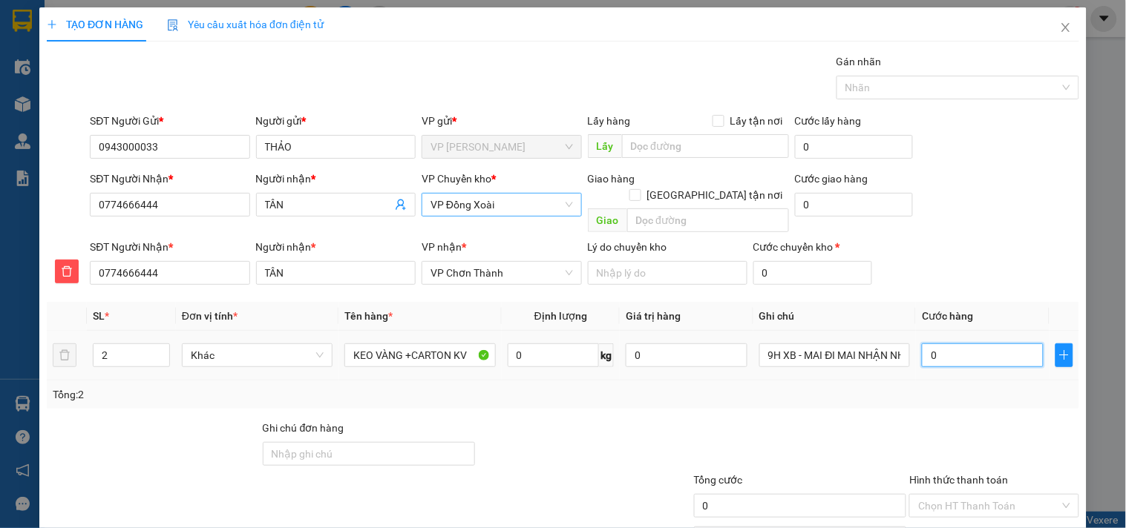
type input "7"
type input "70"
type input "70.000"
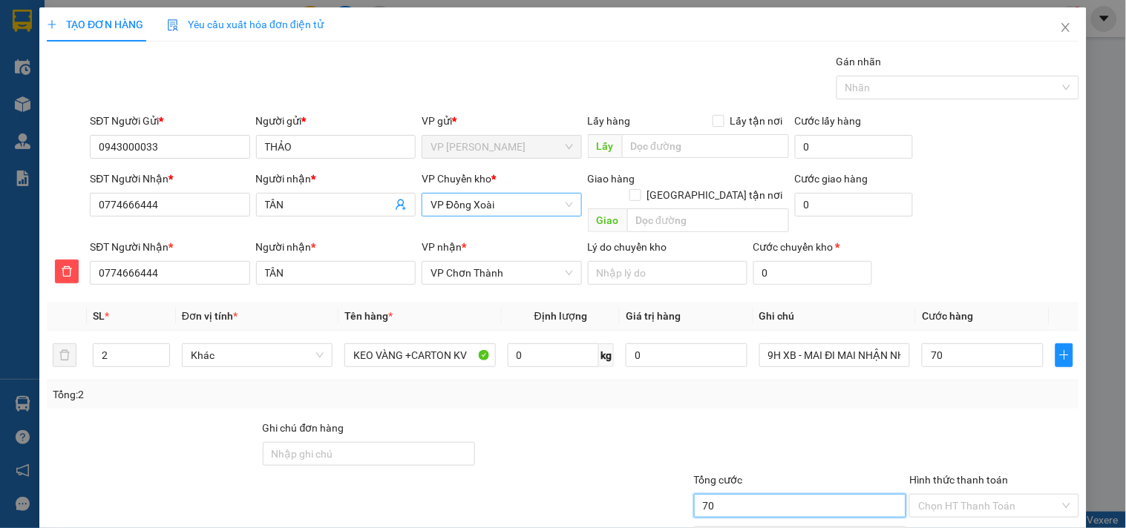
type input "70.000"
click at [793, 496] on input "70.000" at bounding box center [800, 506] width 213 height 24
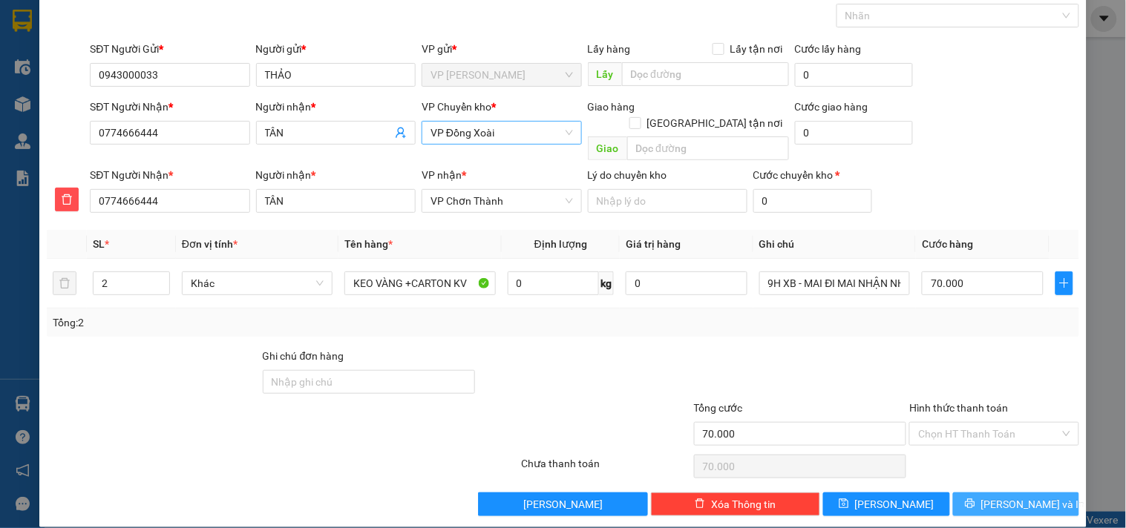
click at [975, 499] on icon "printer" at bounding box center [970, 504] width 10 height 10
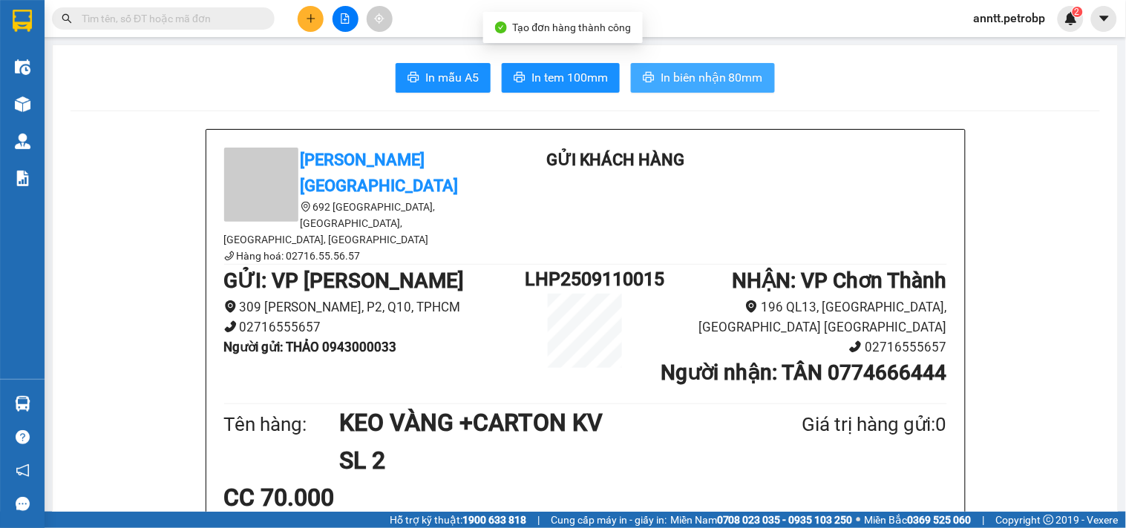
click at [747, 76] on span "In biên nhận 80mm" at bounding box center [711, 77] width 102 height 19
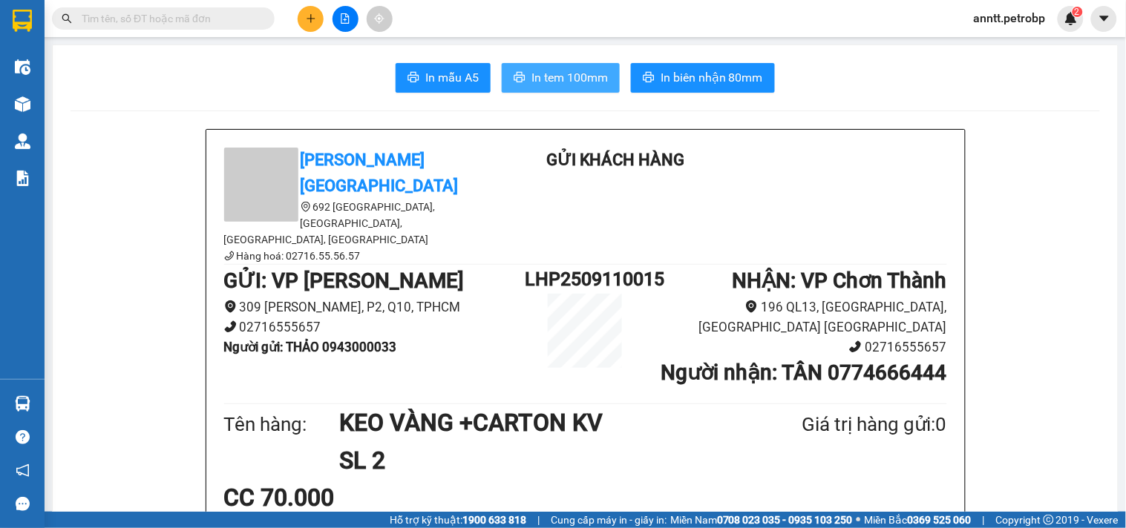
click at [571, 74] on span "In tem 100mm" at bounding box center [569, 77] width 76 height 19
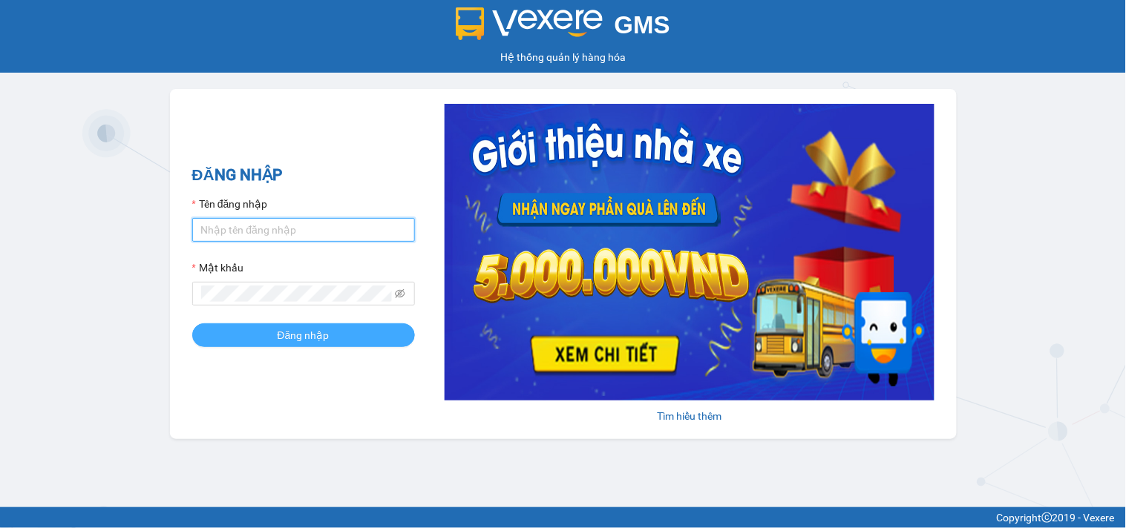
type input "anntt.petrobp"
click at [295, 336] on span "Đăng nhập" at bounding box center [304, 335] width 52 height 16
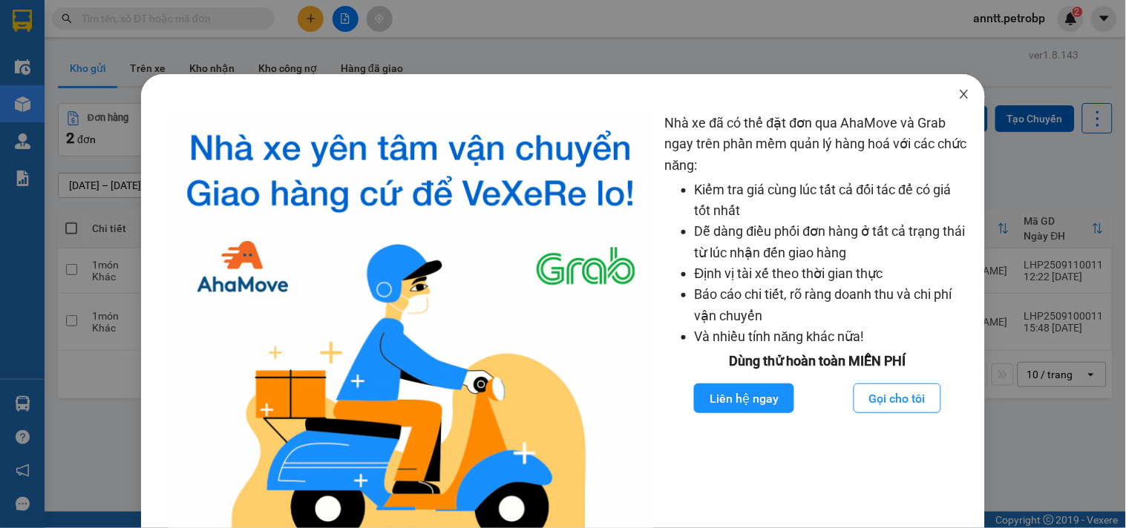
drag, startPoint x: 959, startPoint y: 88, endPoint x: 837, endPoint y: 3, distance: 148.2
click at [958, 88] on span "Close" at bounding box center [964, 95] width 42 height 42
